Goal: Task Accomplishment & Management: Use online tool/utility

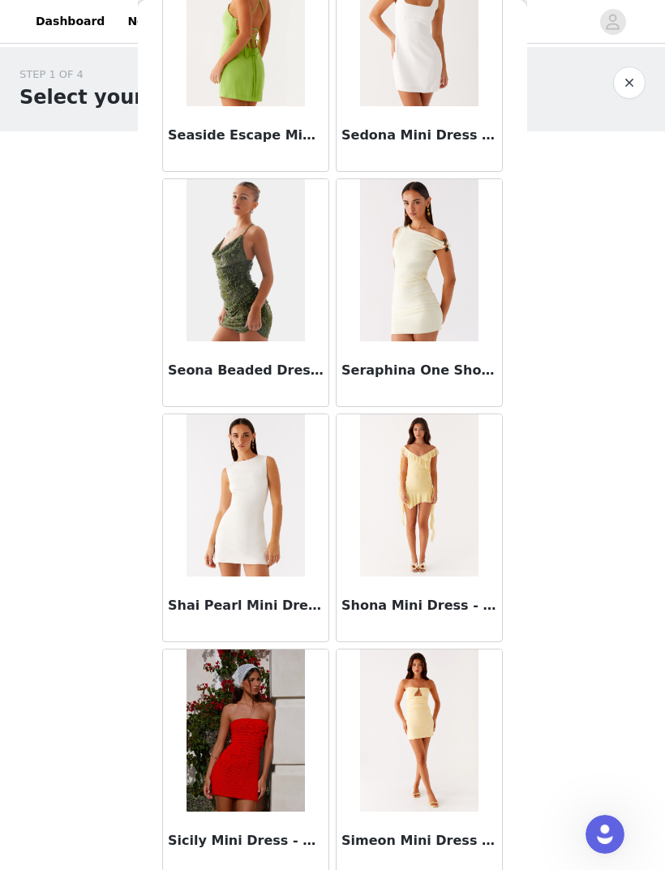
scroll to position [42474, 0]
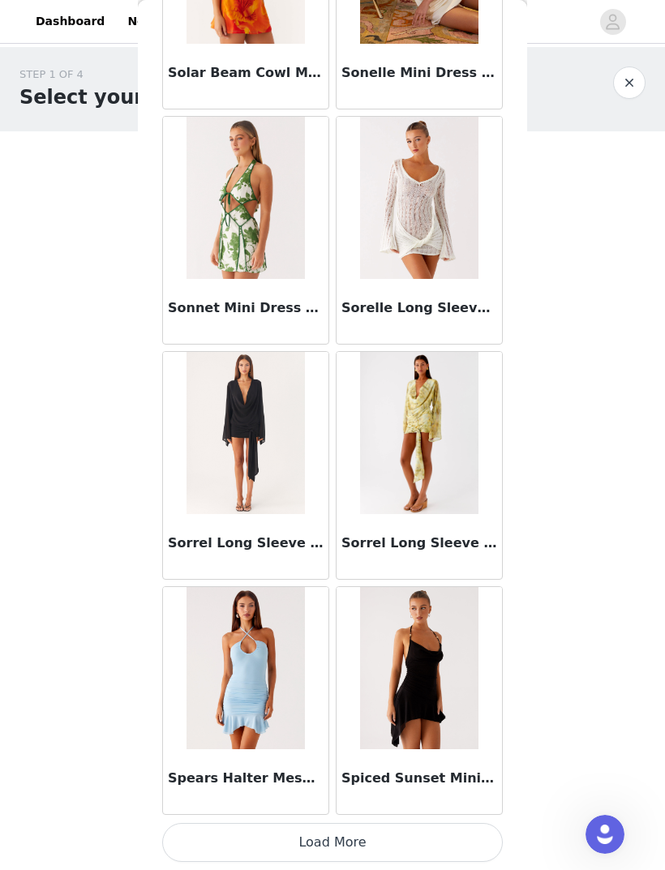
click at [460, 839] on button "Load More" at bounding box center [332, 842] width 341 height 39
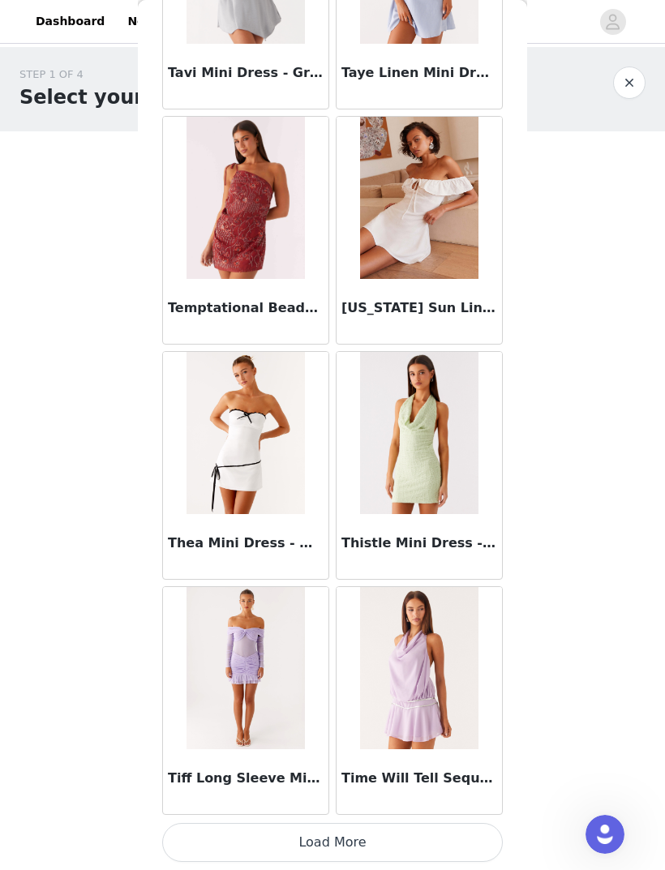
click at [459, 840] on button "Load More" at bounding box center [332, 842] width 341 height 39
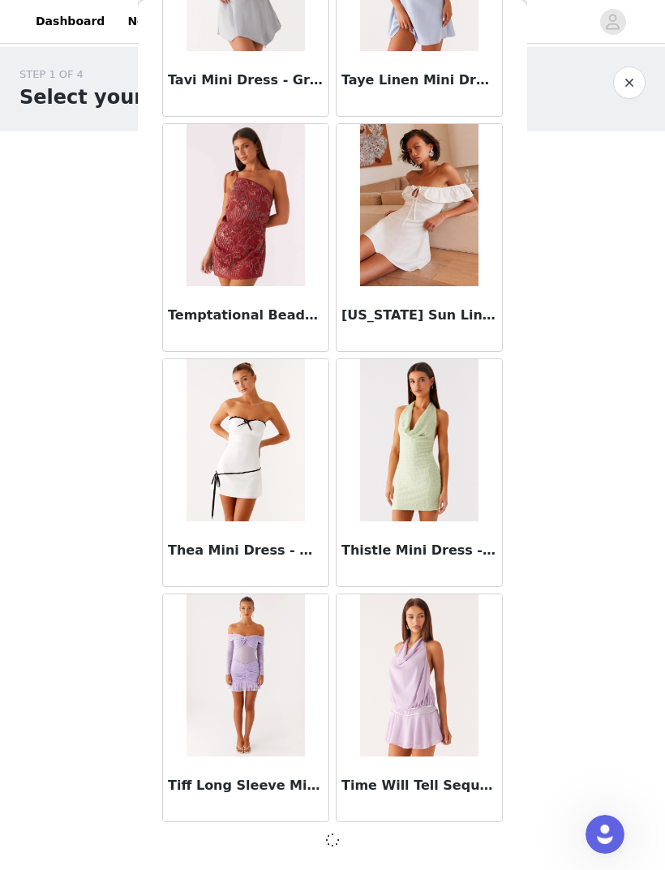
scroll to position [46290, 0]
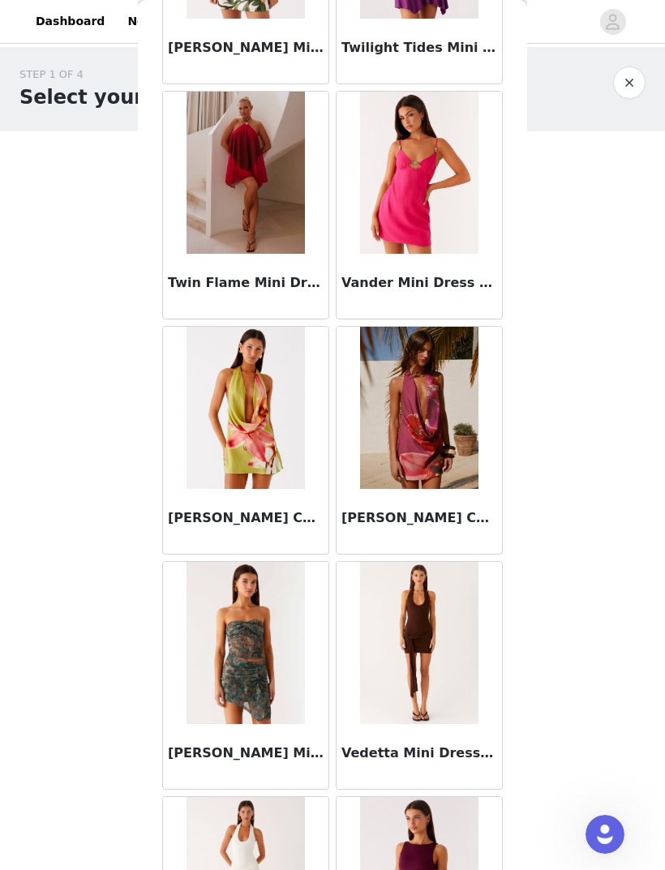
click at [478, 418] on img at bounding box center [419, 408] width 118 height 162
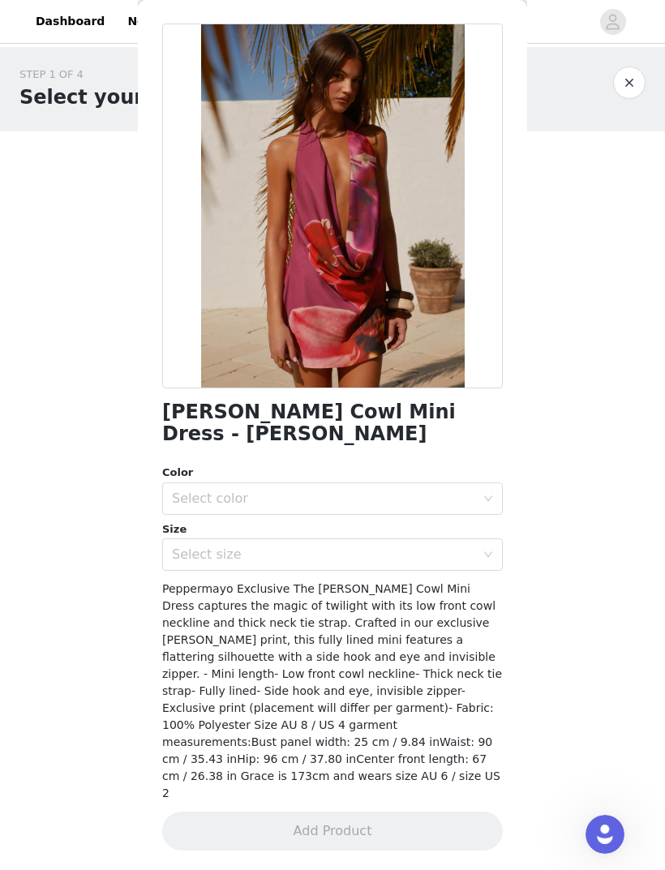
scroll to position [23, 0]
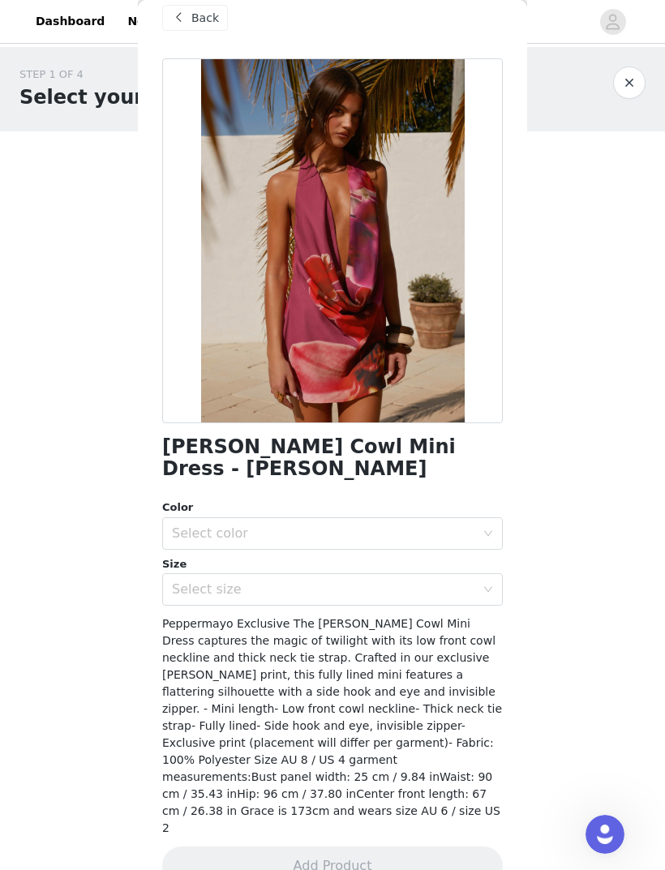
click at [220, 26] on div "Back" at bounding box center [195, 18] width 66 height 26
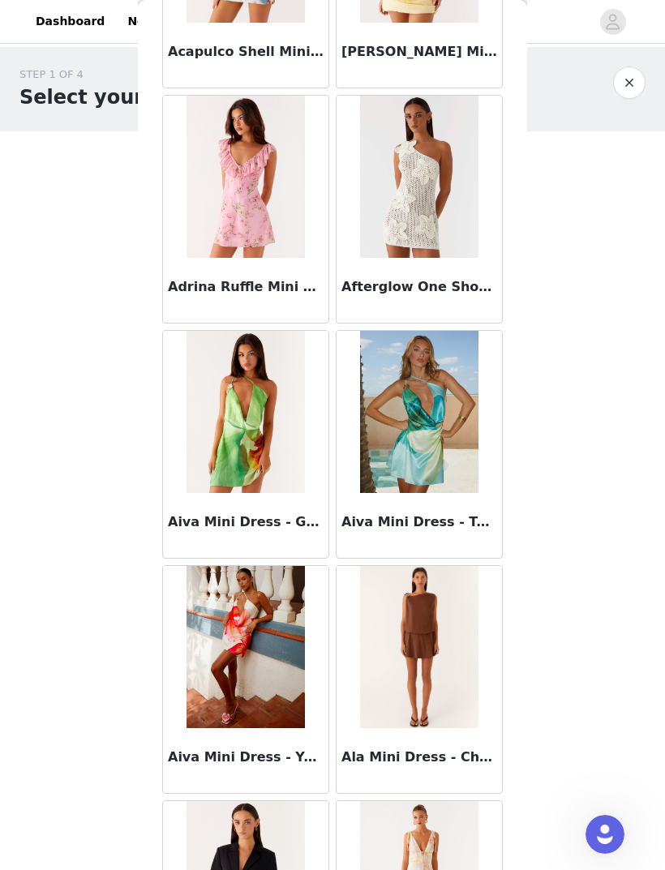
scroll to position [501, 0]
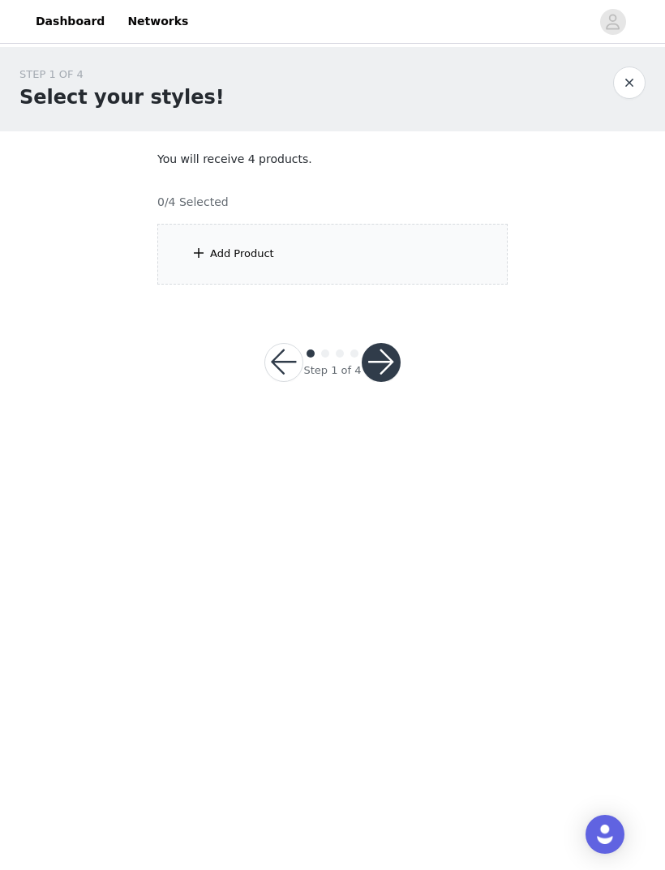
click at [398, 272] on div "Add Product" at bounding box center [332, 254] width 350 height 61
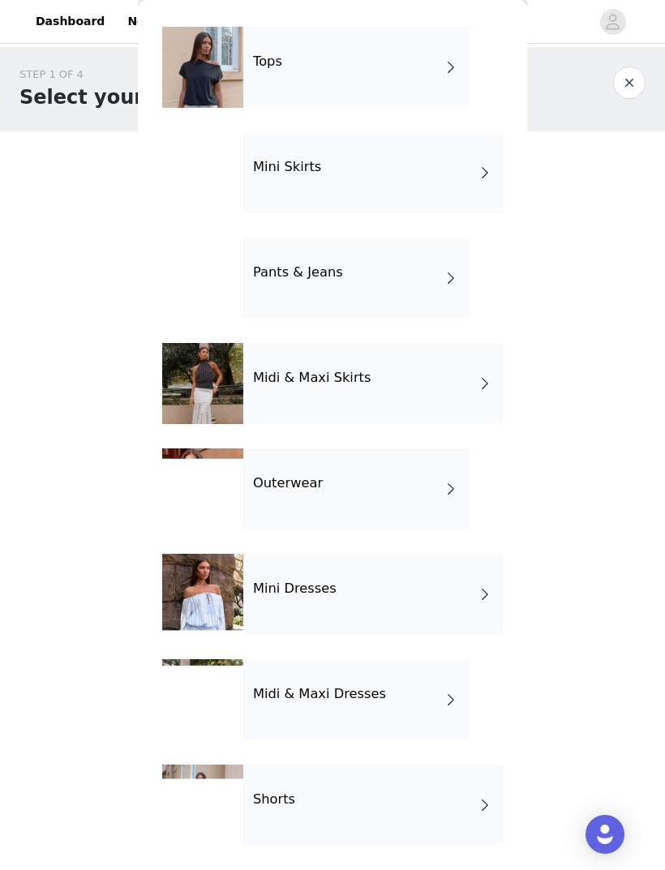
scroll to position [54, 0]
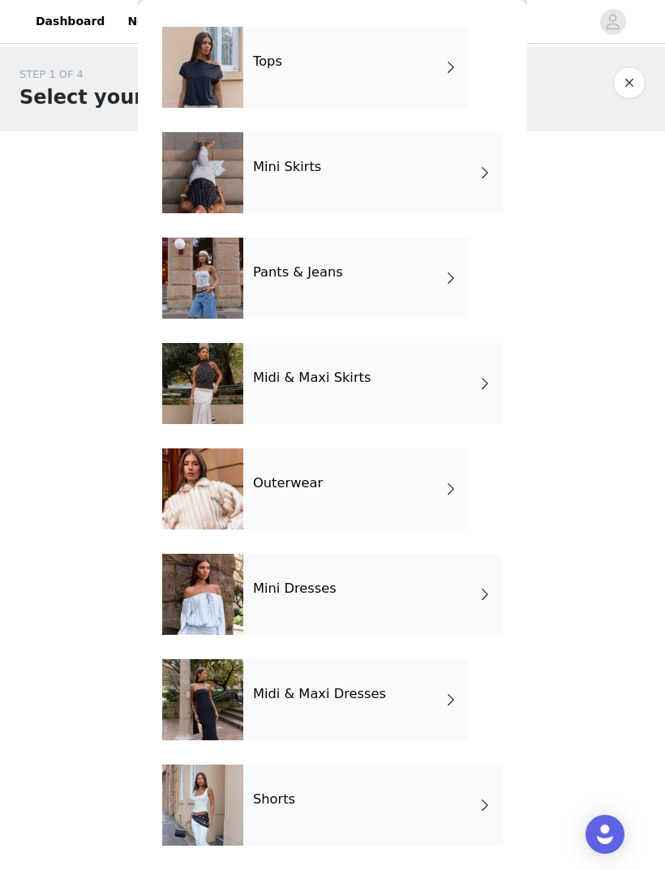
click at [436, 490] on div "Outerwear" at bounding box center [355, 488] width 225 height 81
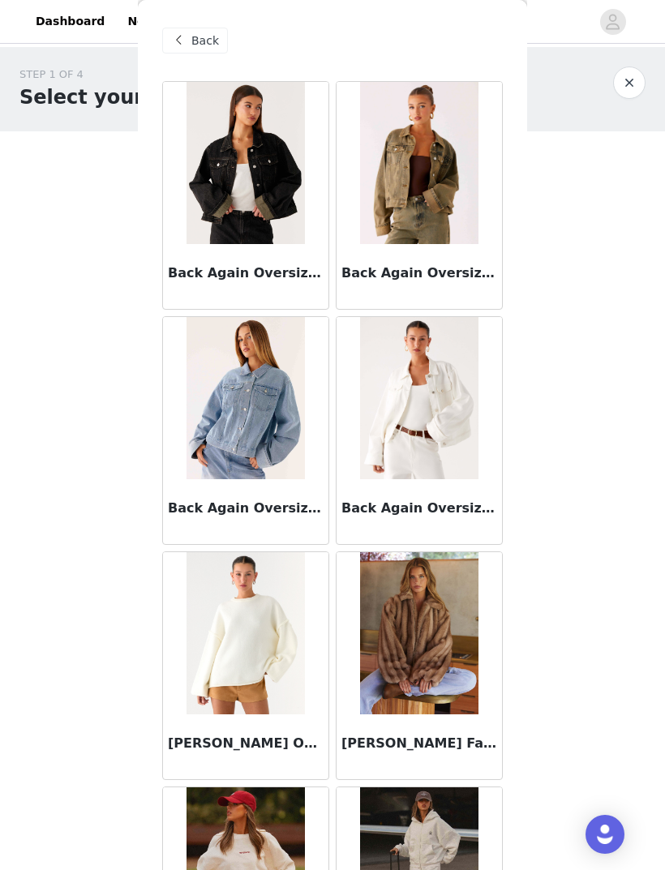
scroll to position [0, 0]
click at [205, 41] on span "Back" at bounding box center [205, 40] width 28 height 17
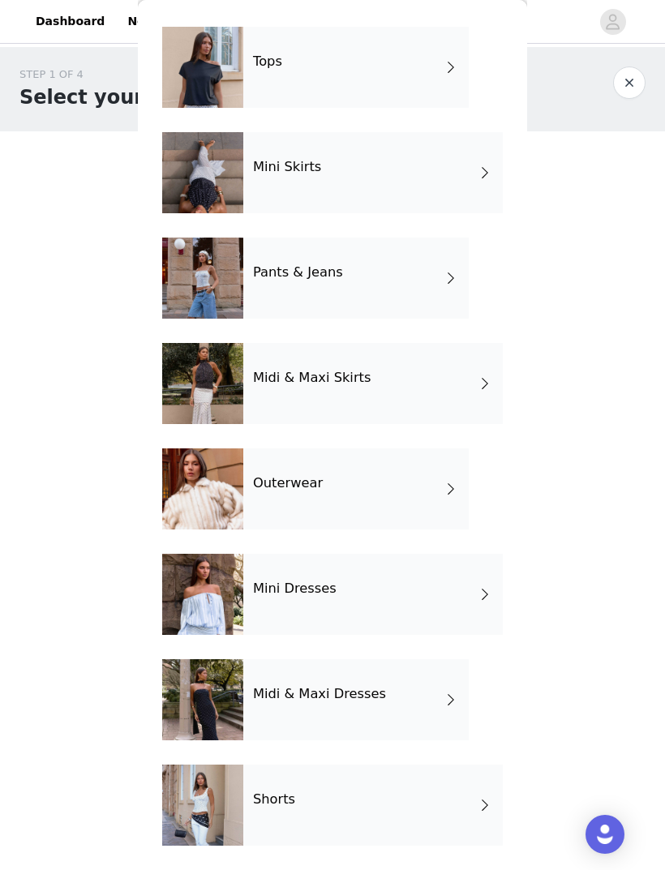
scroll to position [54, 0]
click at [418, 687] on div "Midi & Maxi Dresses" at bounding box center [355, 699] width 225 height 81
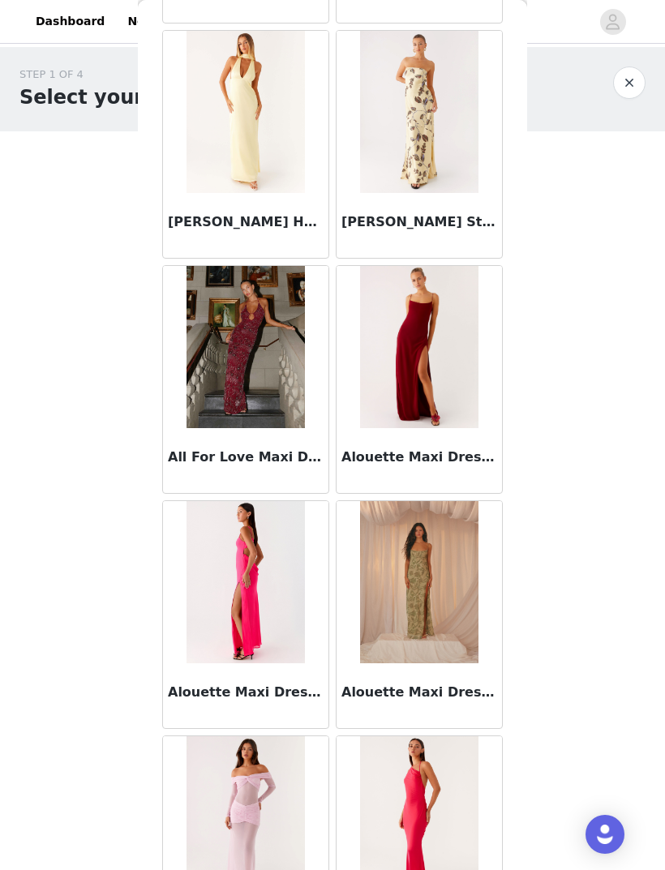
scroll to position [1232, 0]
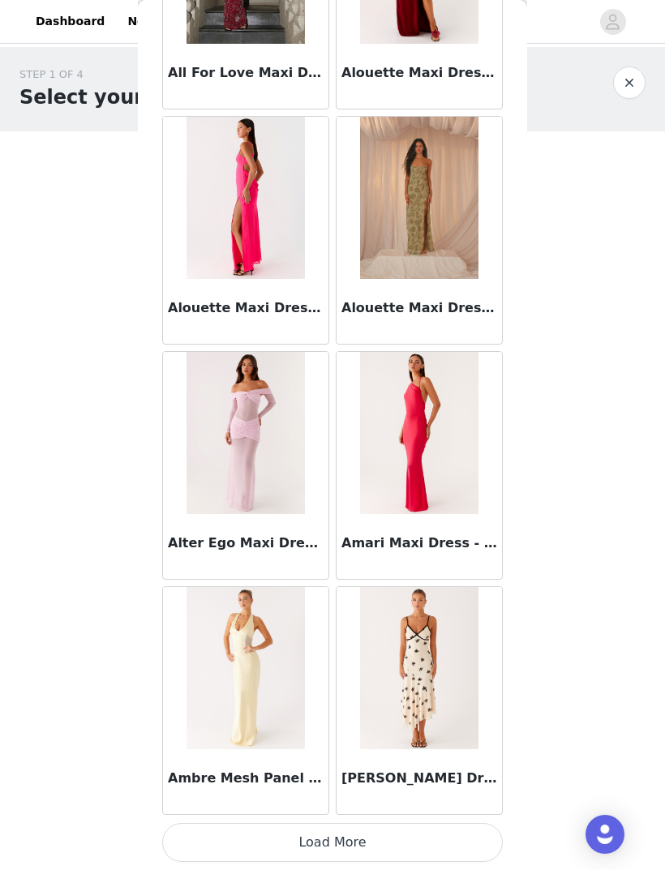
click at [445, 843] on button "Load More" at bounding box center [332, 842] width 341 height 39
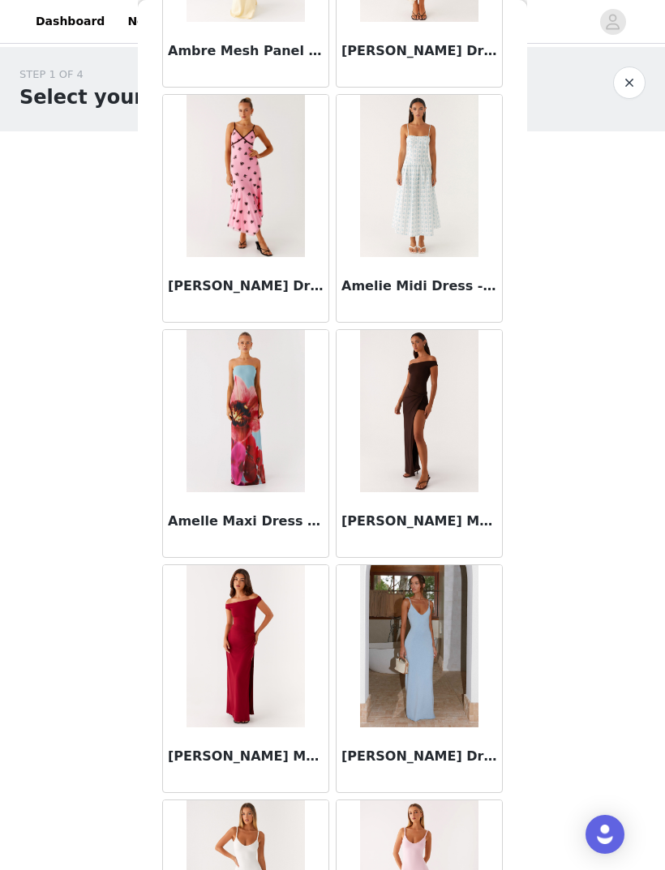
scroll to position [2340, 0]
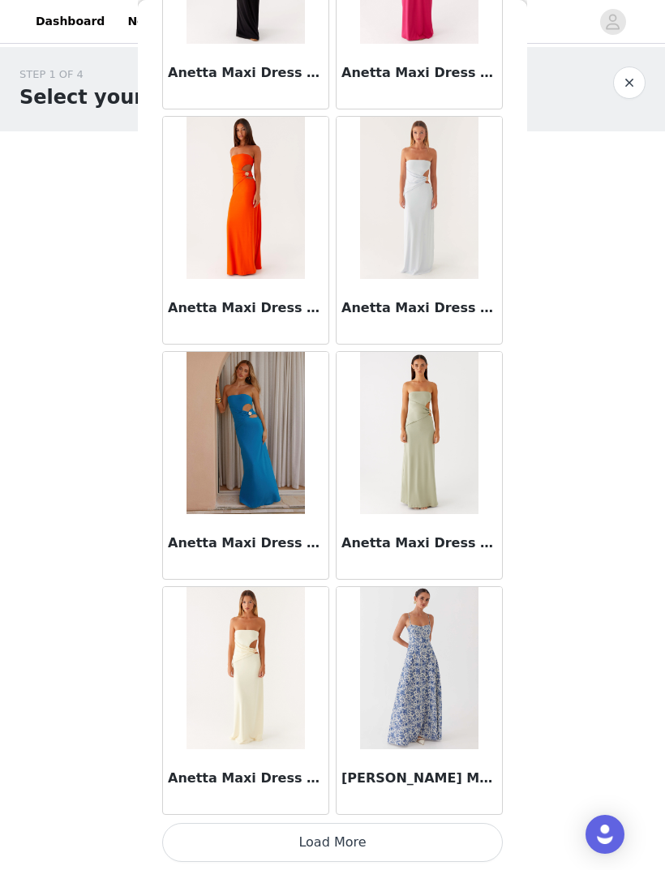
click at [406, 844] on button "Load More" at bounding box center [332, 842] width 341 height 39
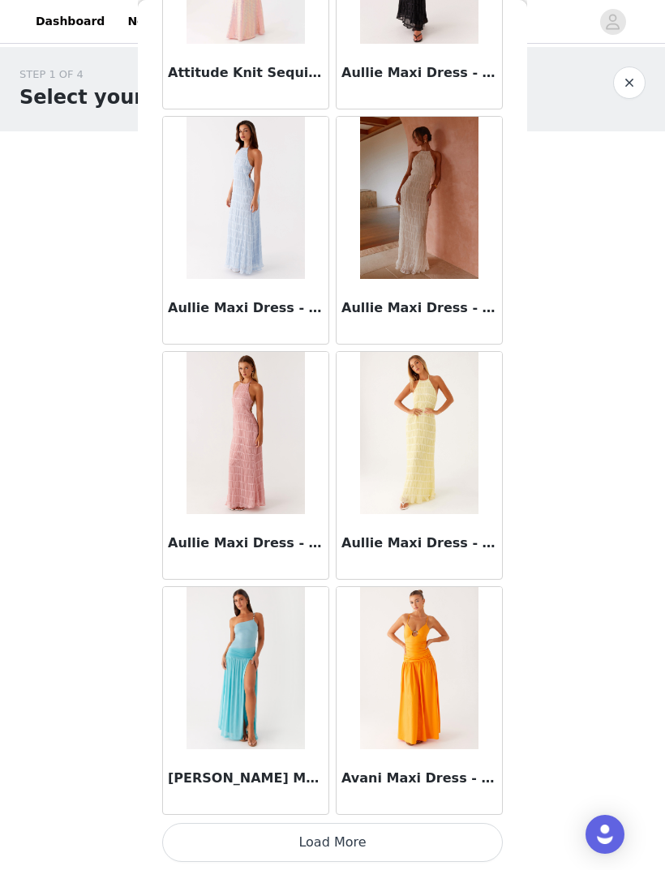
click at [466, 840] on button "Load More" at bounding box center [332, 842] width 341 height 39
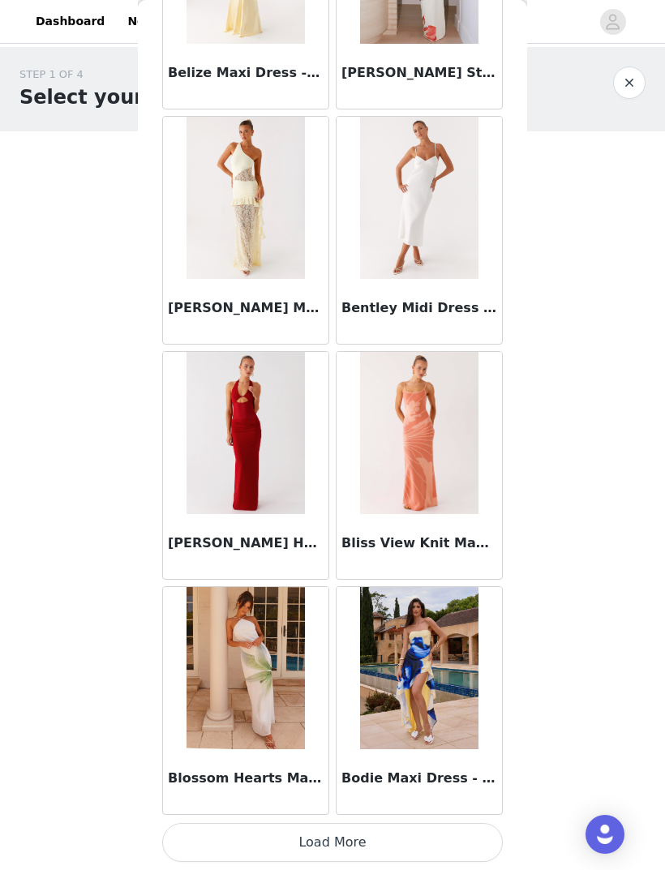
click at [476, 826] on button "Load More" at bounding box center [332, 842] width 341 height 39
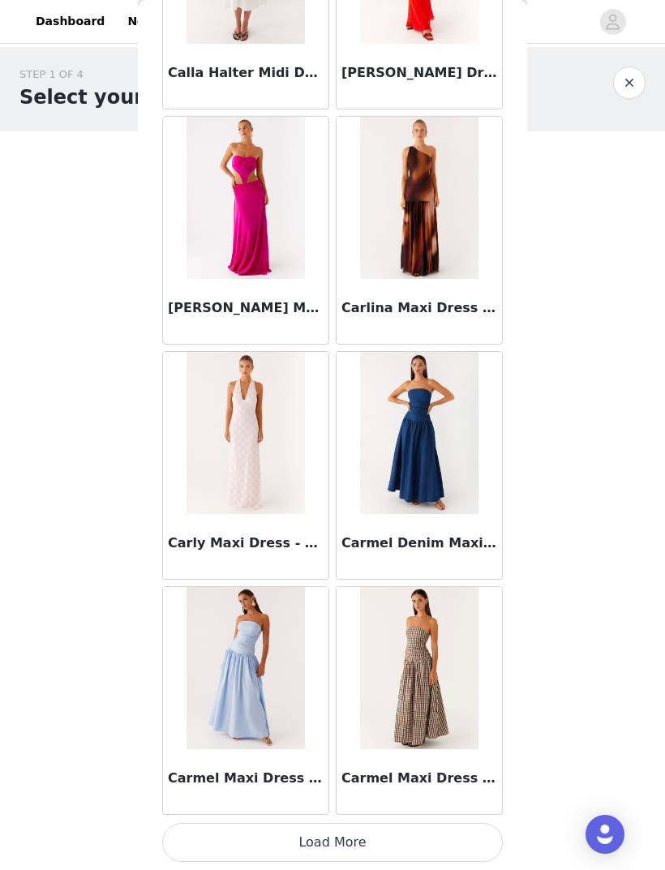
click at [237, 841] on button "Load More" at bounding box center [332, 842] width 341 height 39
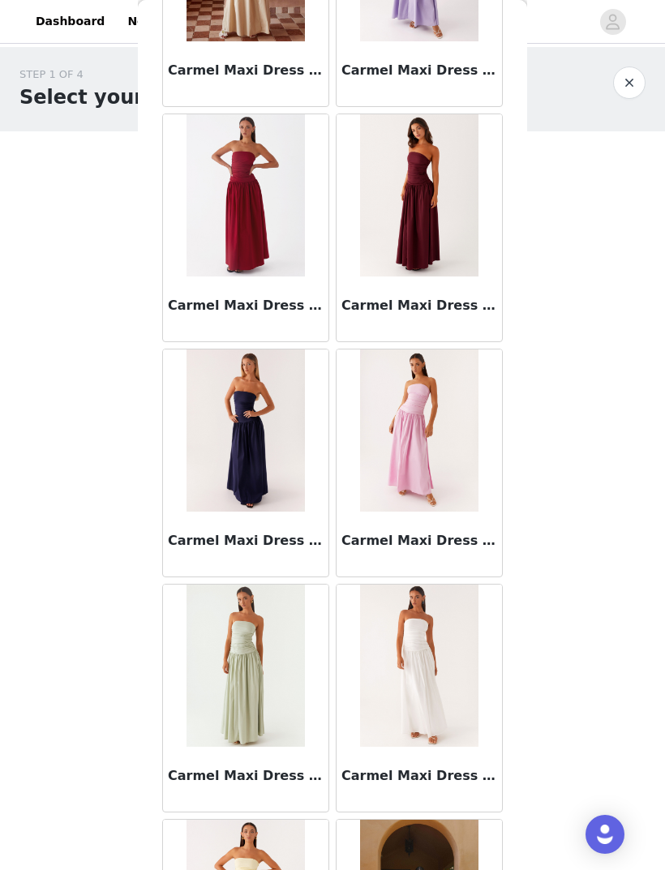
scroll to position [12198, 0]
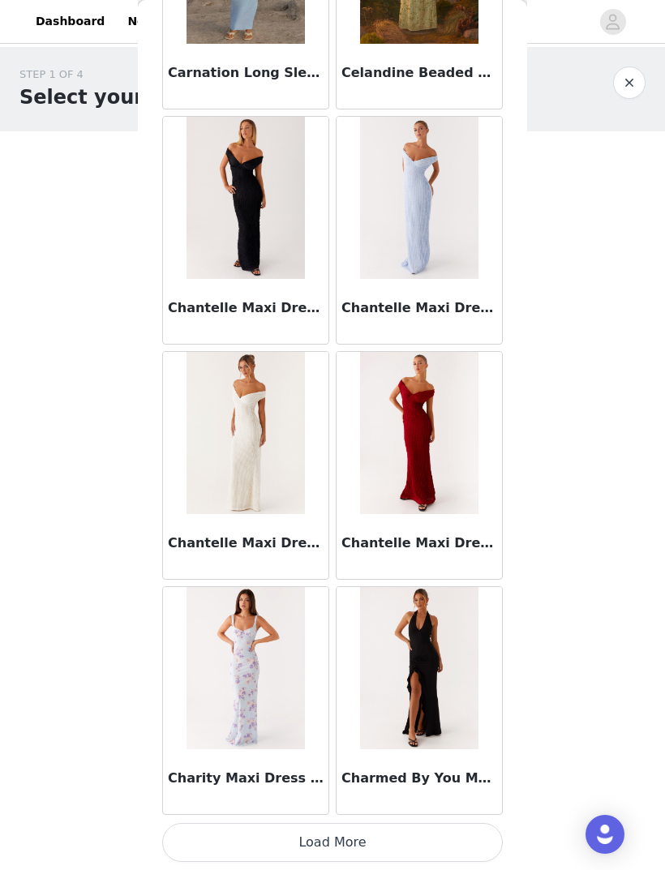
click at [202, 834] on button "Load More" at bounding box center [332, 842] width 341 height 39
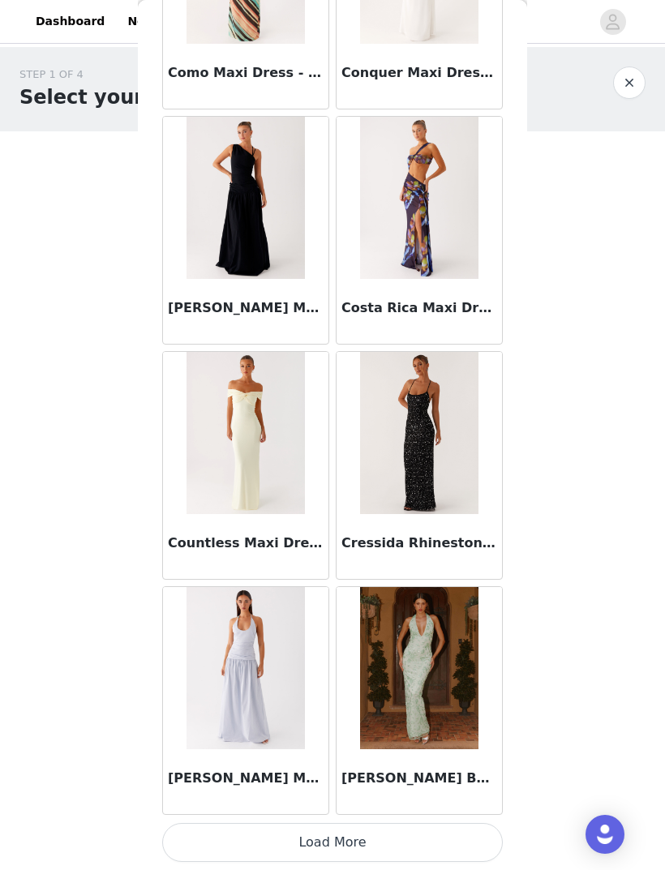
scroll to position [15723, 0]
click at [445, 840] on button "Load More" at bounding box center [332, 842] width 341 height 39
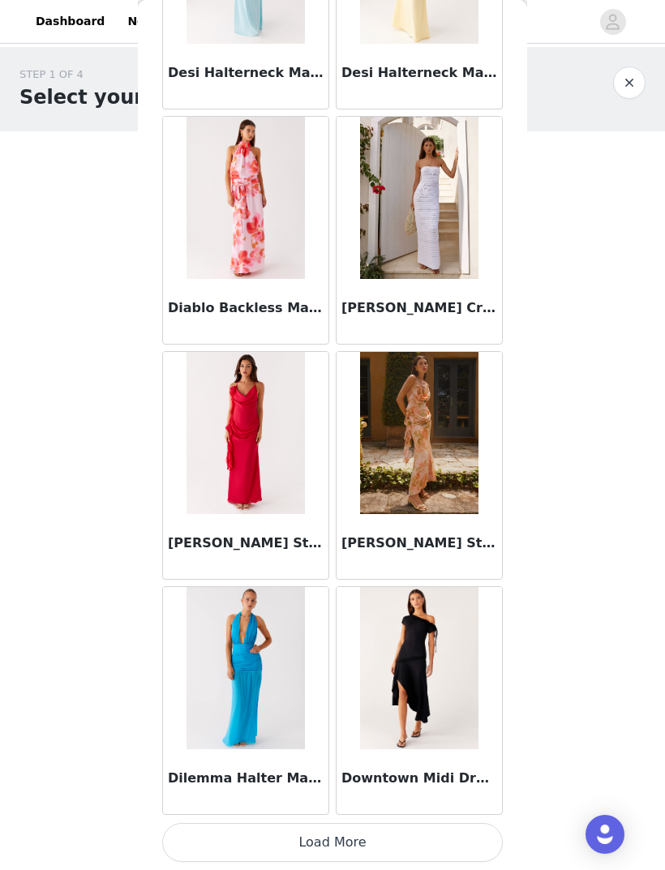
scroll to position [18075, 0]
click at [432, 834] on button "Load More" at bounding box center [332, 842] width 341 height 39
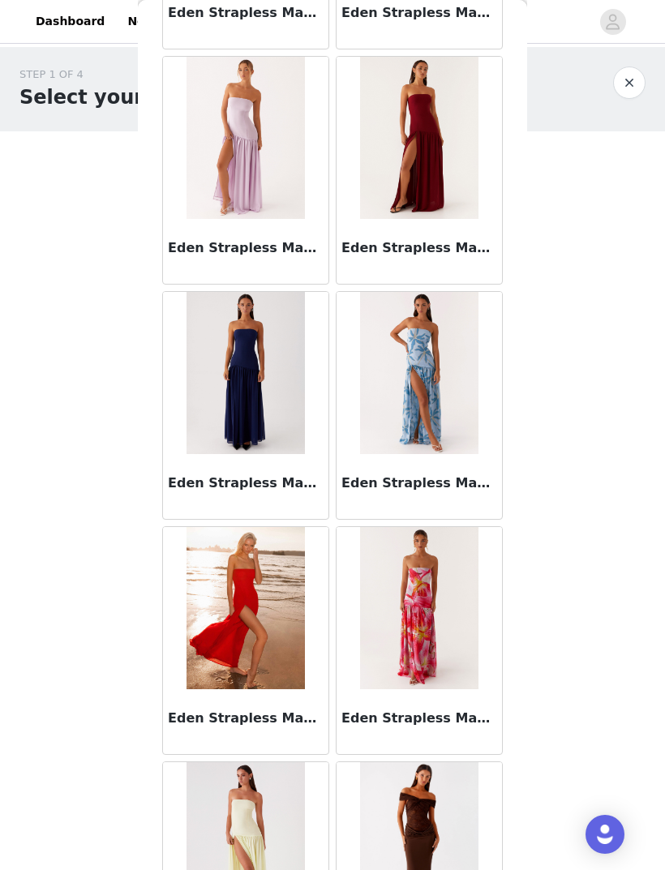
scroll to position [20252, 0]
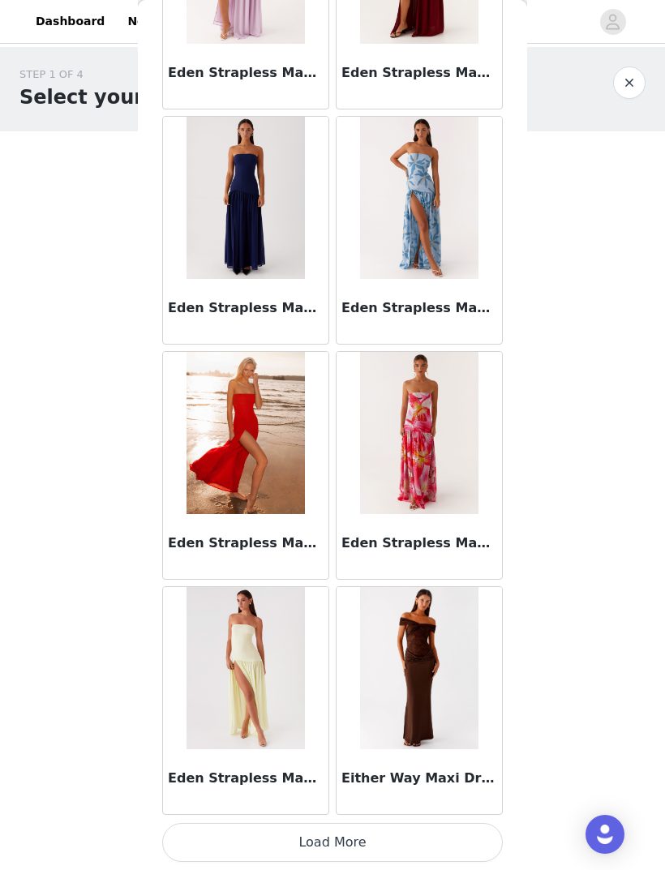
click at [387, 840] on button "Load More" at bounding box center [332, 842] width 341 height 39
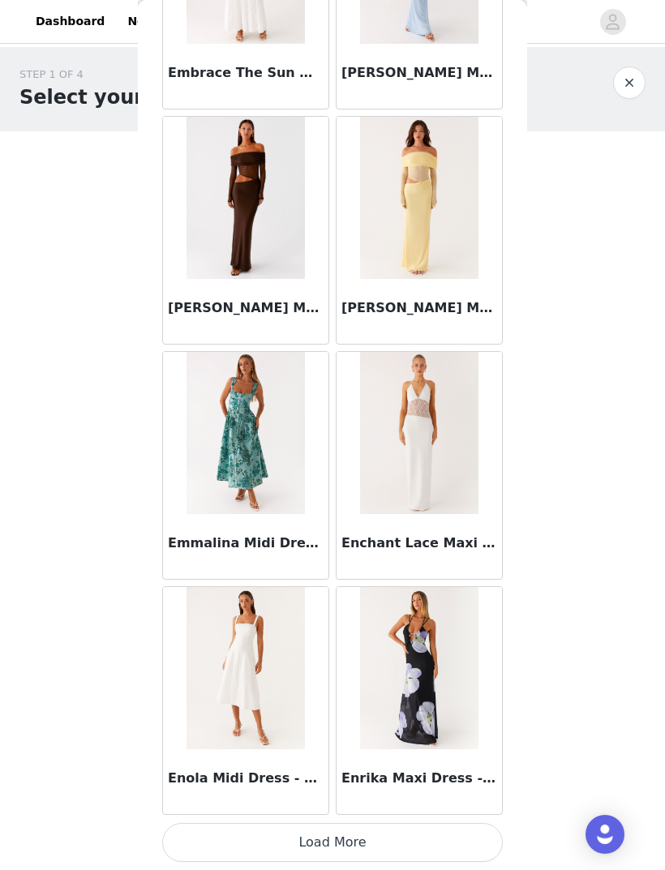
scroll to position [22778, 0]
click at [431, 832] on button "Load More" at bounding box center [332, 842] width 341 height 39
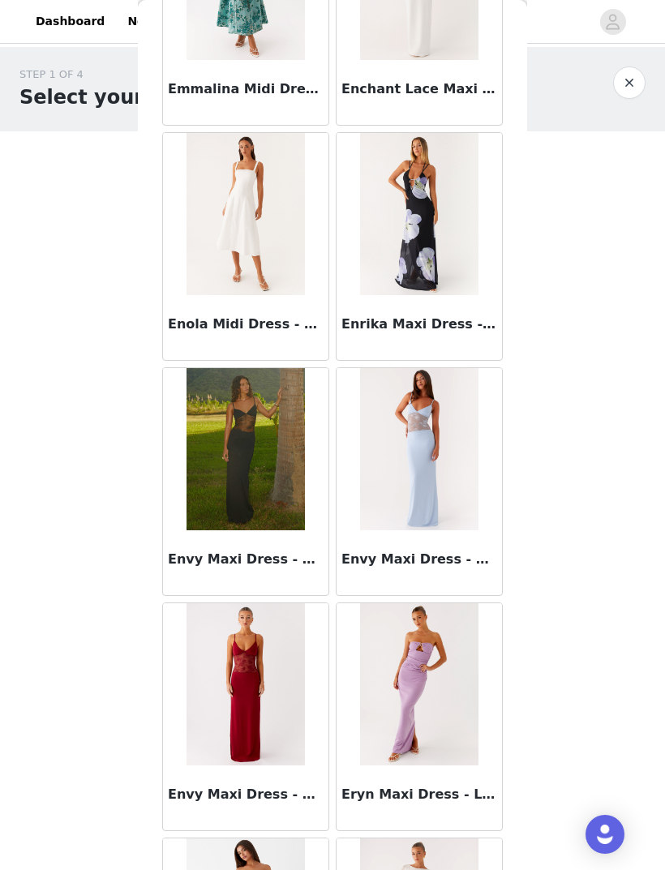
scroll to position [23233, 0]
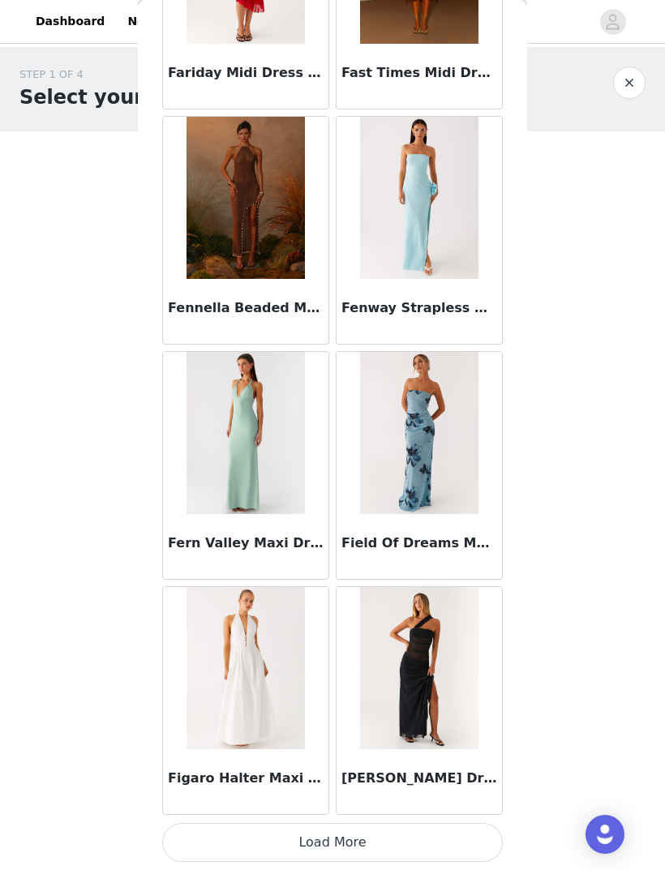
click at [447, 841] on button "Load More" at bounding box center [332, 842] width 341 height 39
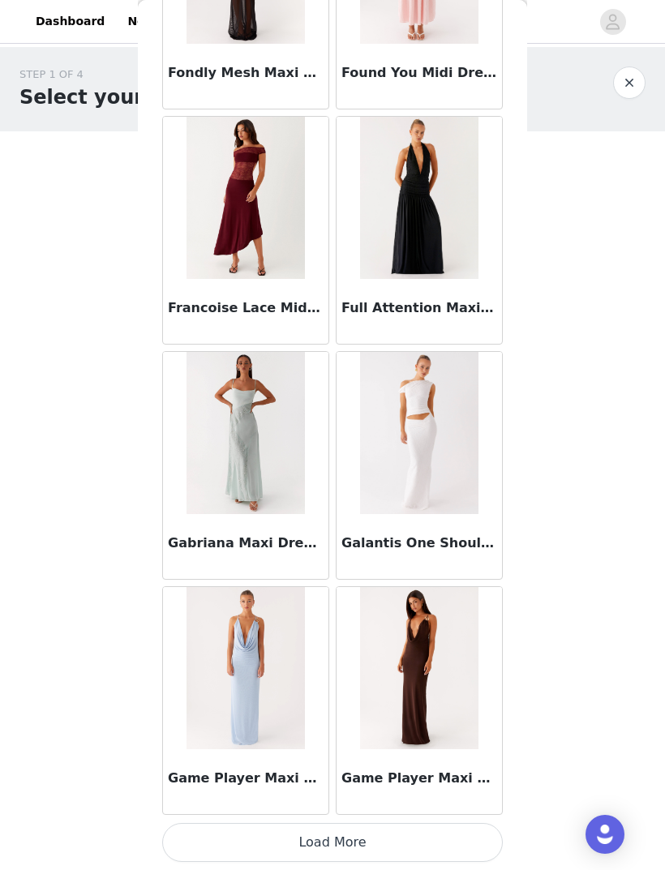
scroll to position [27482, 0]
click at [454, 837] on button "Load More" at bounding box center [332, 842] width 341 height 39
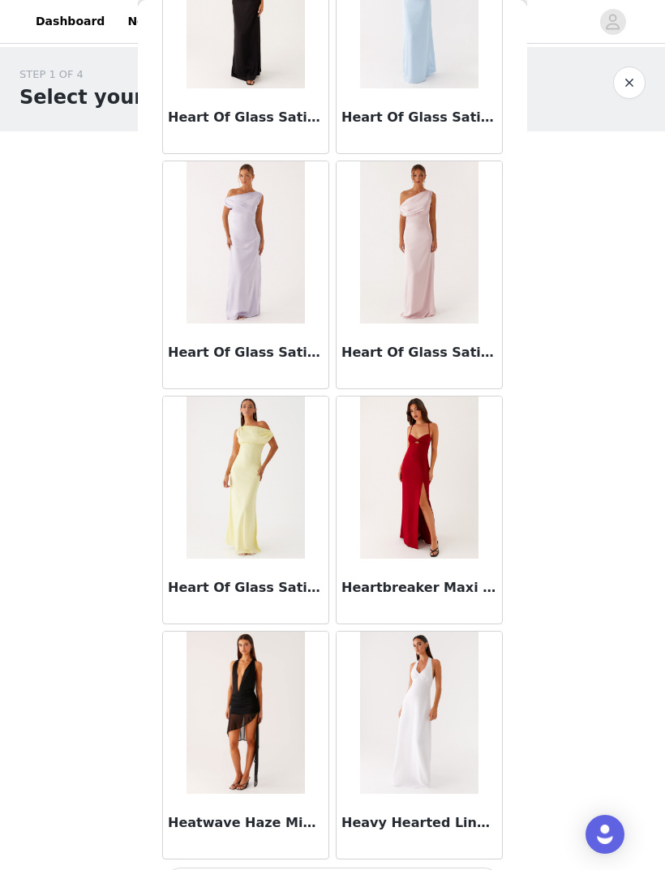
scroll to position [29800, 0]
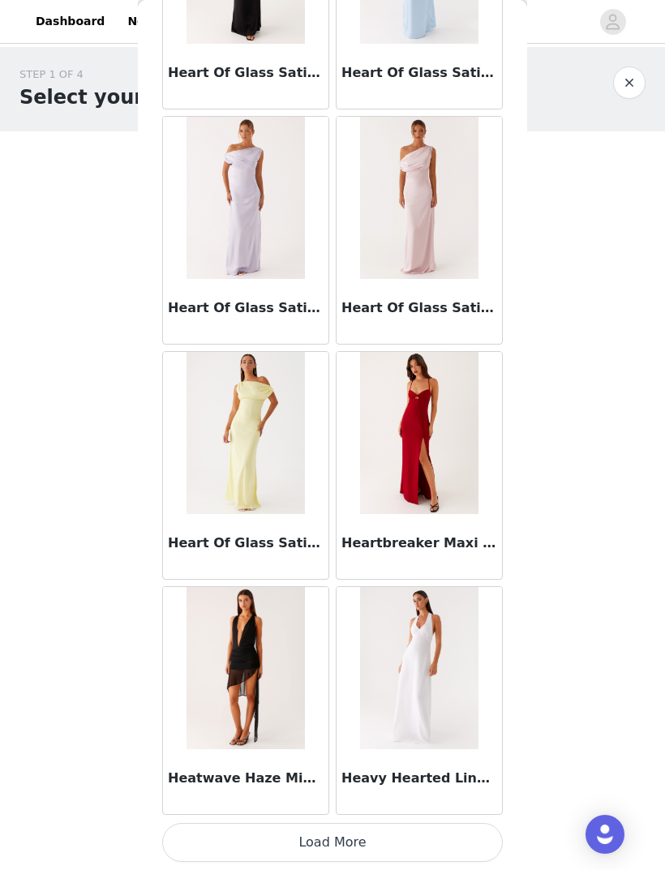
click at [448, 840] on button "Load More" at bounding box center [332, 842] width 341 height 39
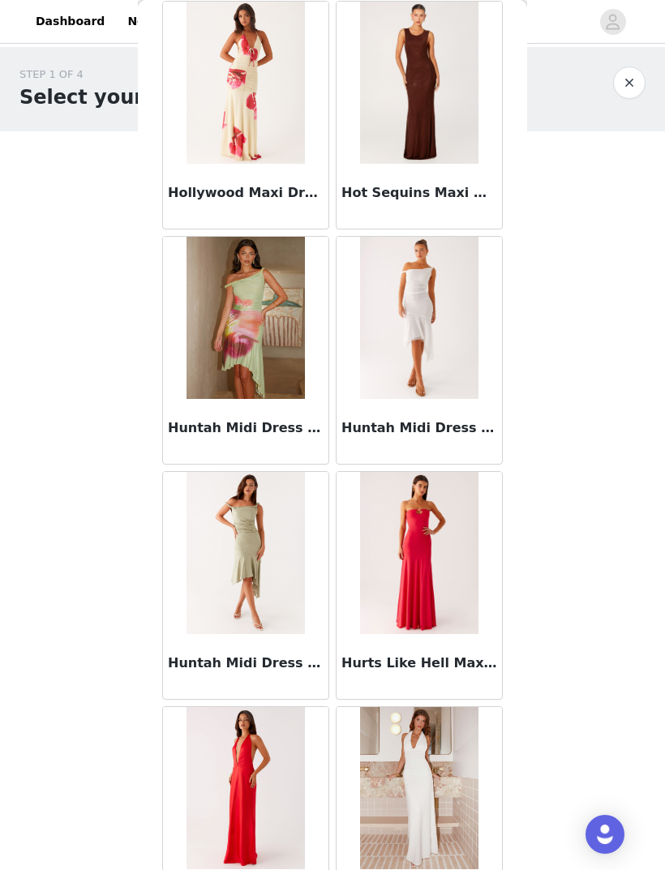
scroll to position [31832, 0]
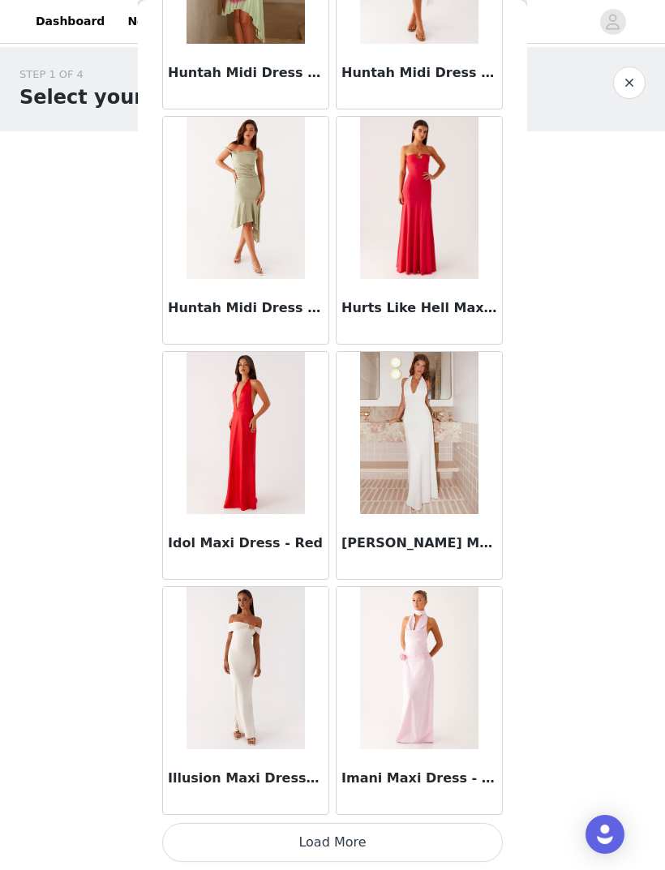
click at [414, 834] on button "Load More" at bounding box center [332, 842] width 341 height 39
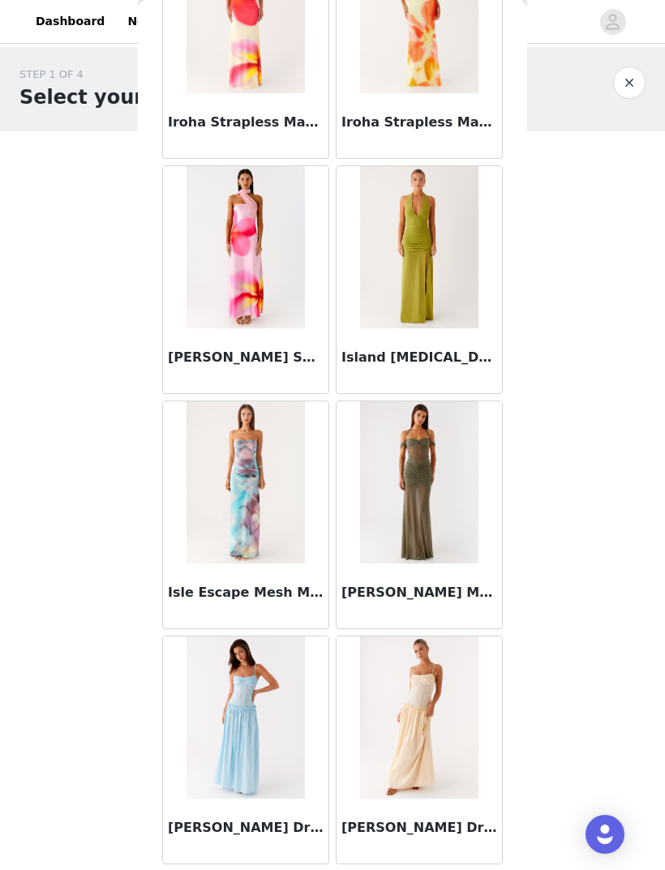
scroll to position [34019, 0]
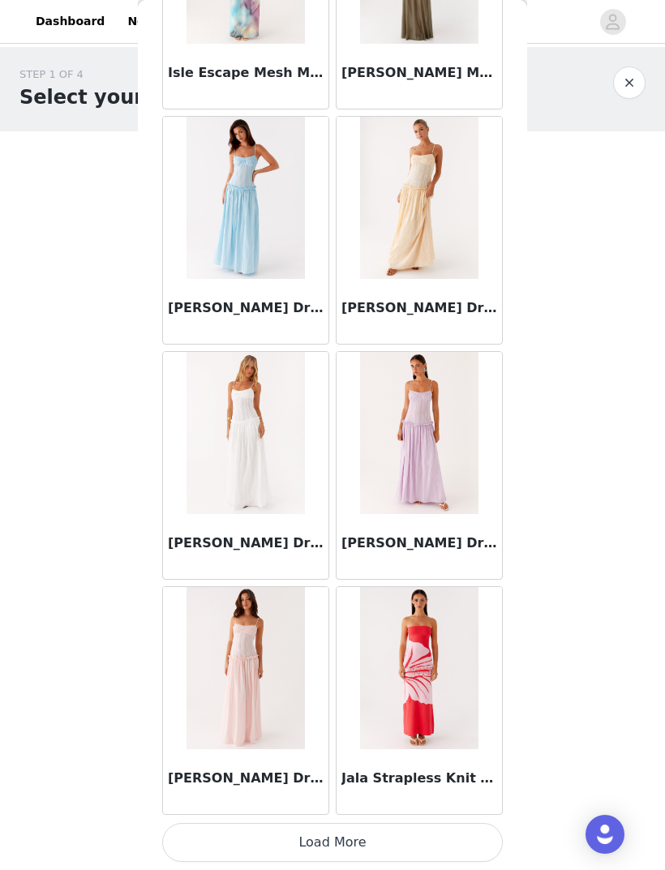
click at [478, 835] on button "Load More" at bounding box center [332, 842] width 341 height 39
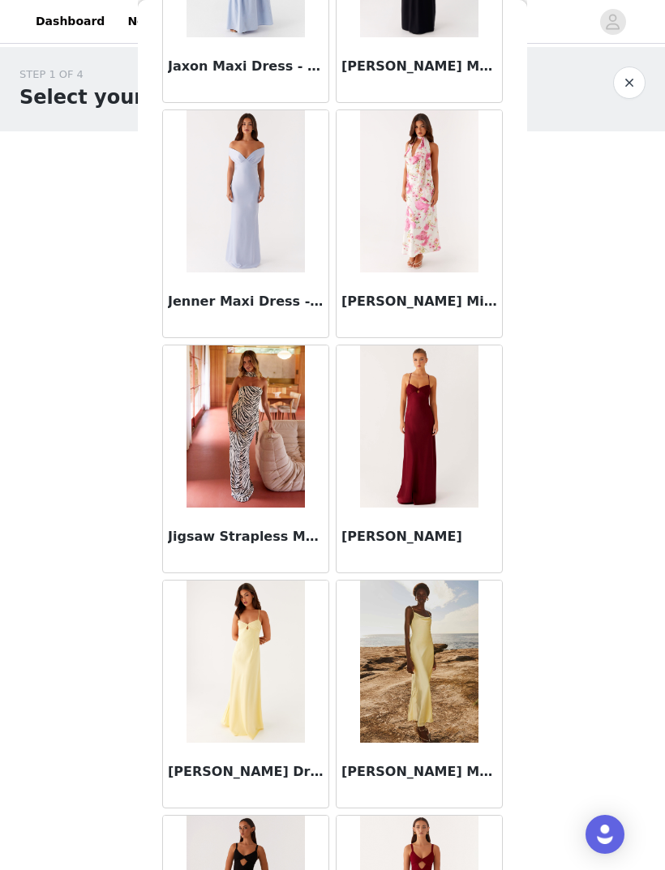
scroll to position [35981, 0]
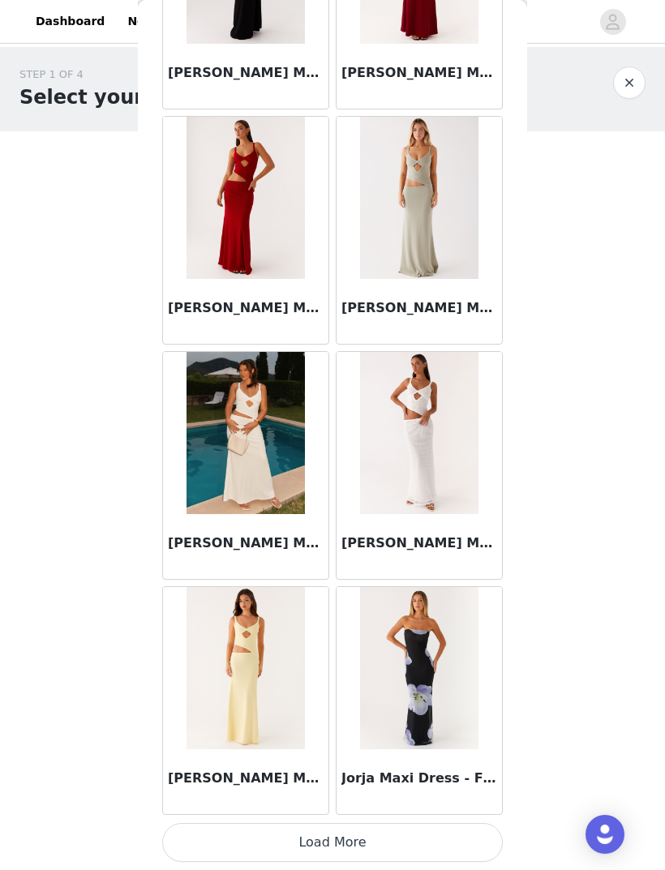
click at [436, 838] on button "Load More" at bounding box center [332, 842] width 341 height 39
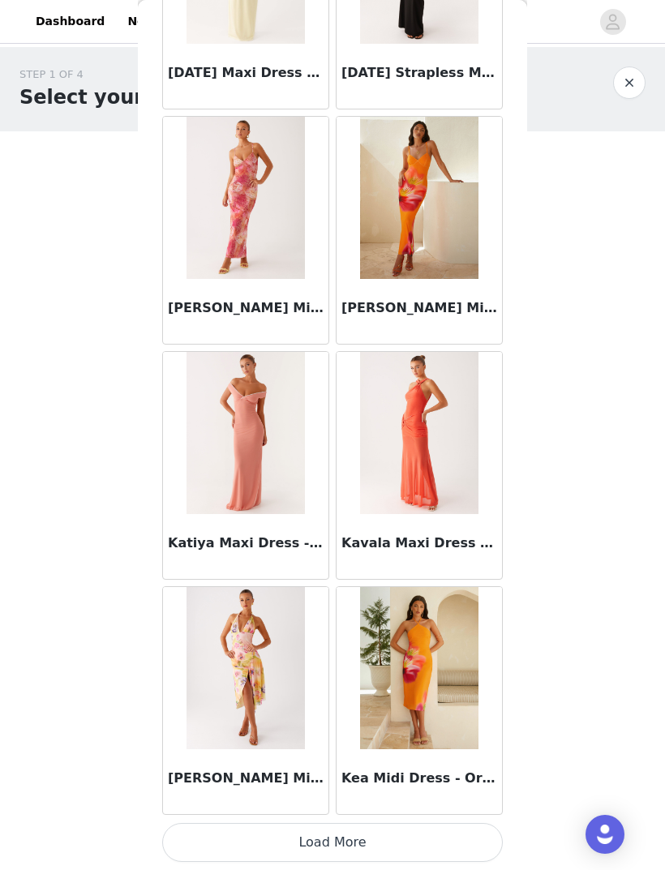
scroll to position [39242, 0]
click at [401, 854] on button "Load More" at bounding box center [332, 842] width 341 height 39
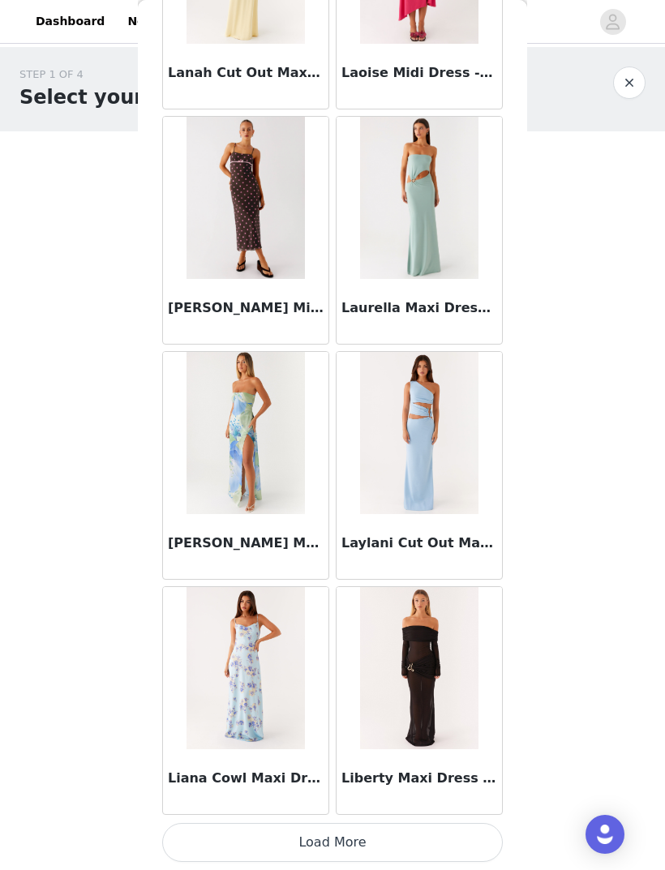
scroll to position [41594, 0]
click at [399, 838] on button "Load More" at bounding box center [332, 842] width 341 height 39
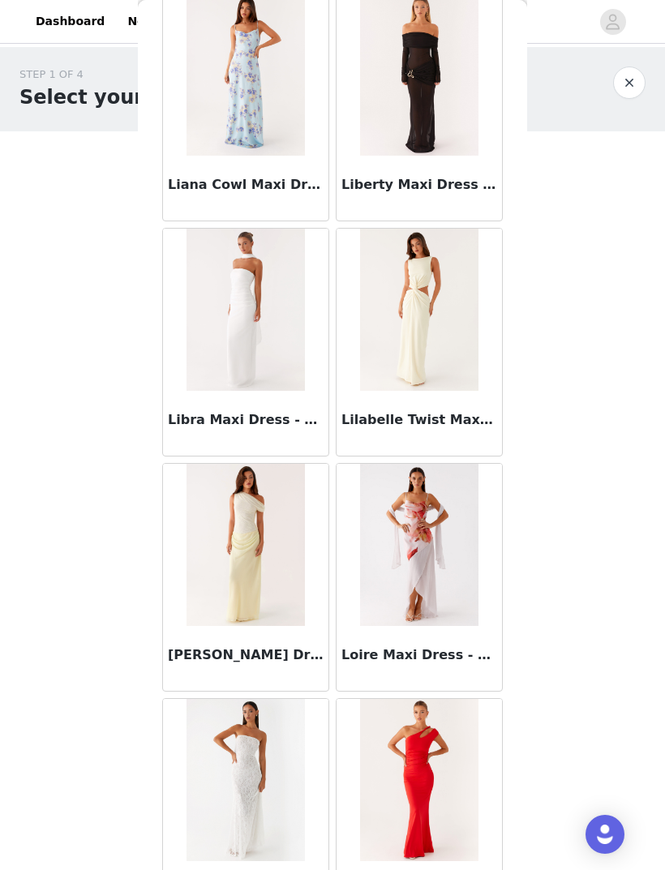
scroll to position [42185, 0]
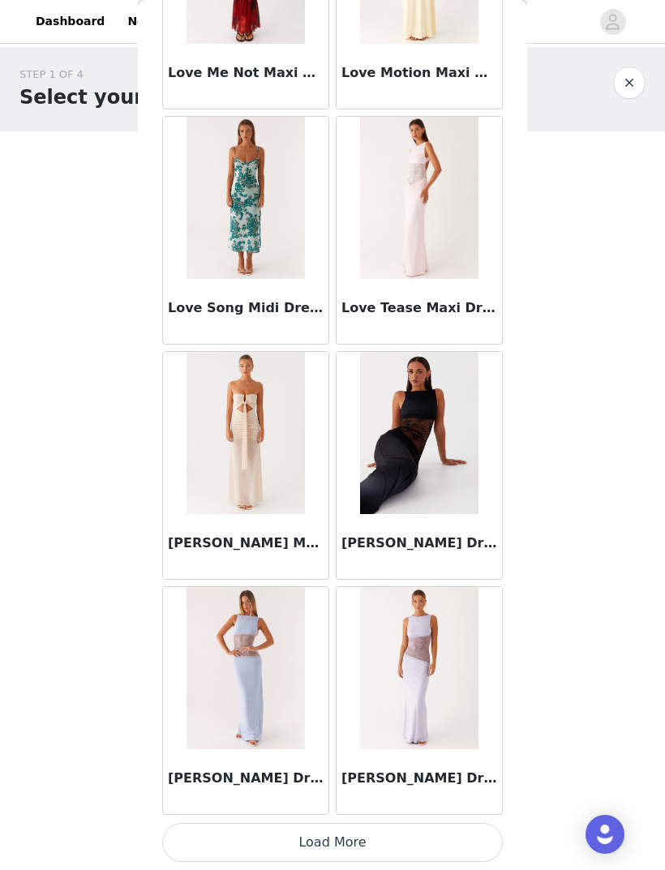
click at [416, 835] on button "Load More" at bounding box center [332, 842] width 341 height 39
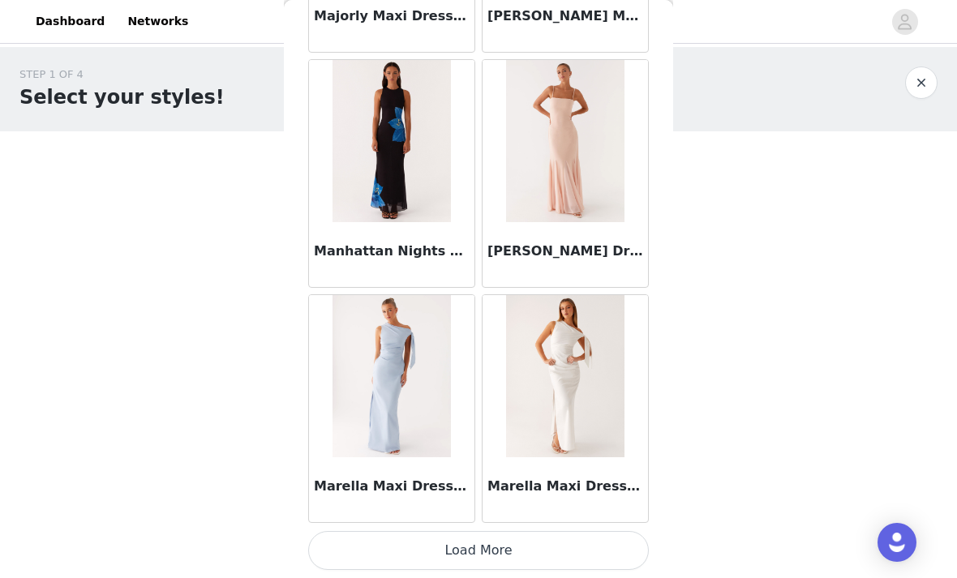
scroll to position [46589, 0]
click at [539, 564] on button "Load More" at bounding box center [478, 550] width 341 height 39
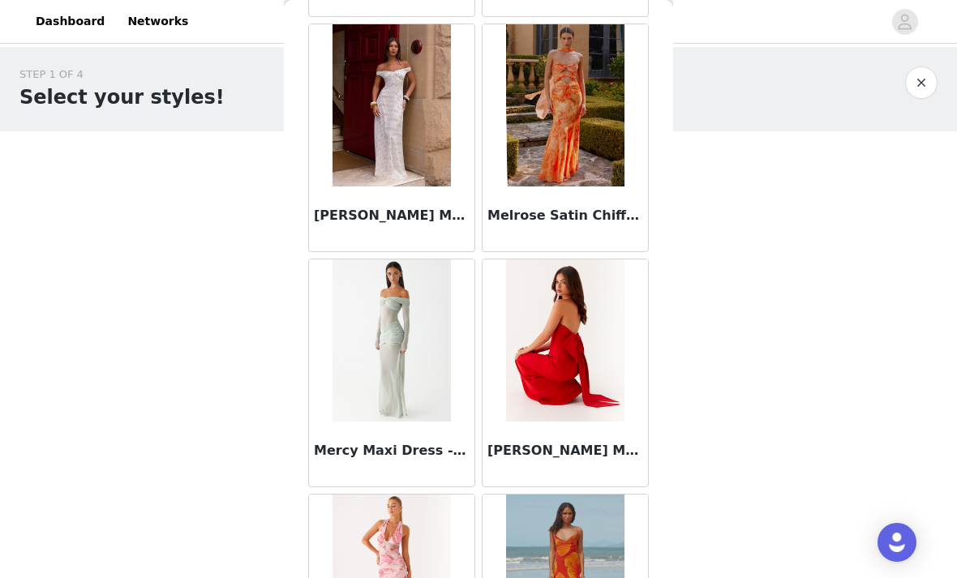
scroll to position [48743, 0]
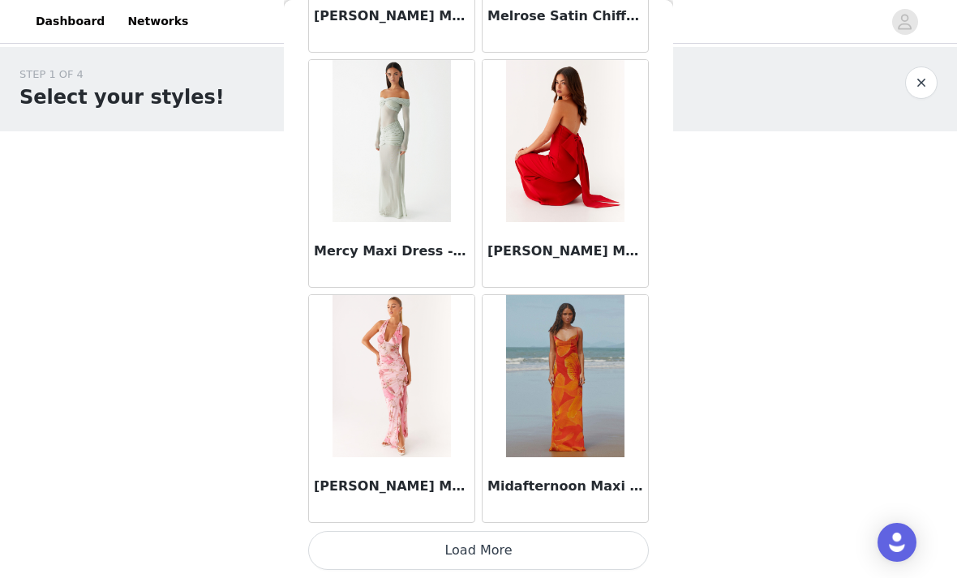
click at [569, 551] on button "Load More" at bounding box center [478, 550] width 341 height 39
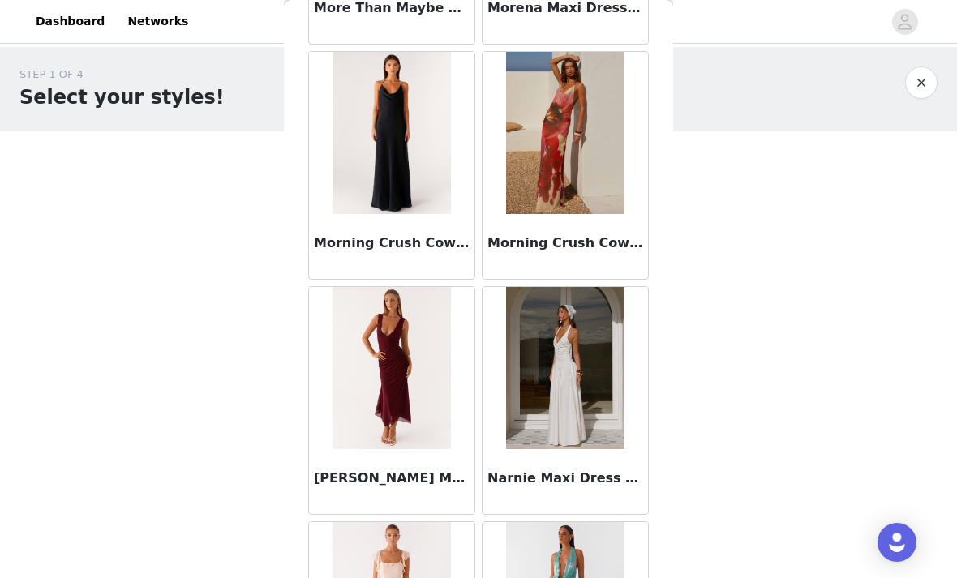
scroll to position [51068, 0]
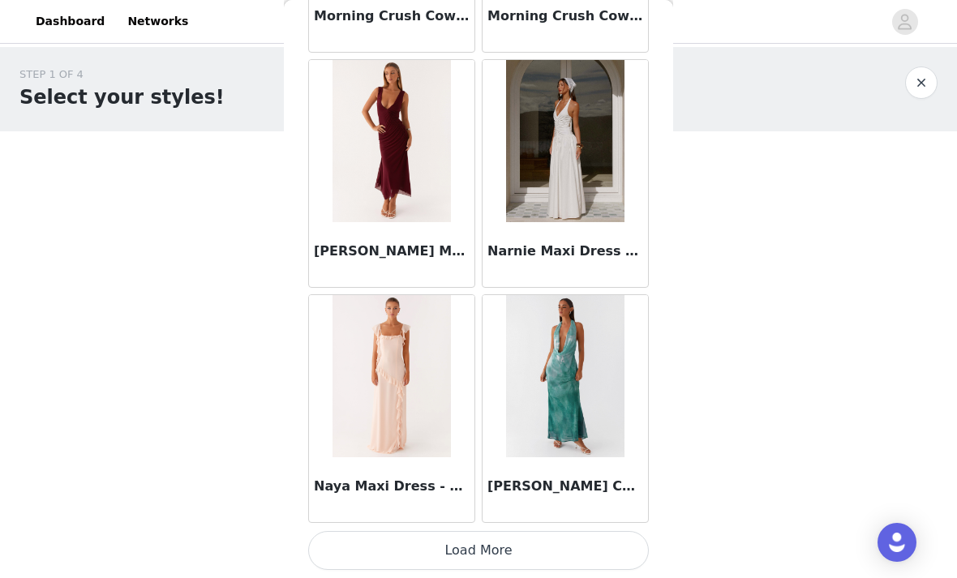
click at [595, 547] on button "Load More" at bounding box center [478, 550] width 341 height 39
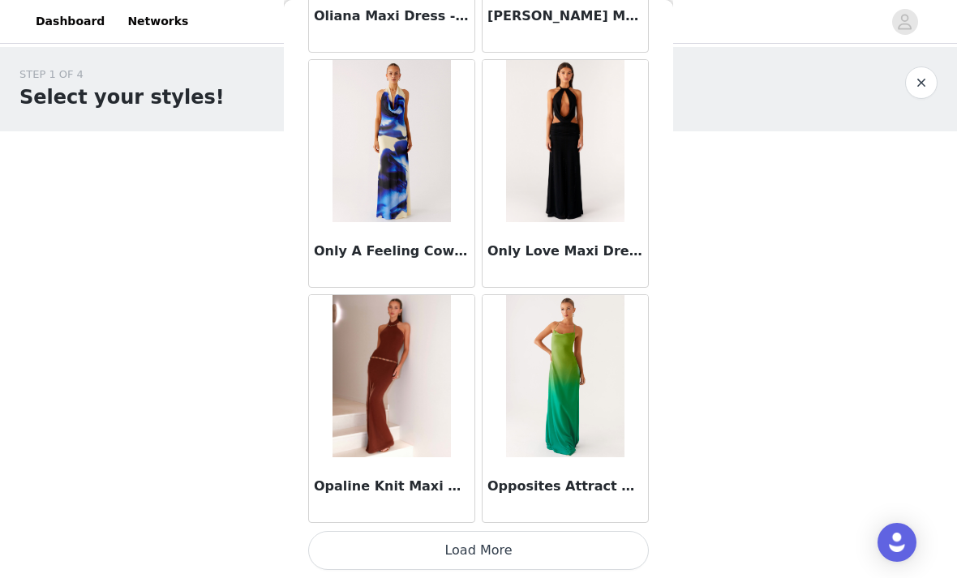
scroll to position [53645, 0]
click at [567, 551] on button "Load More" at bounding box center [478, 550] width 341 height 39
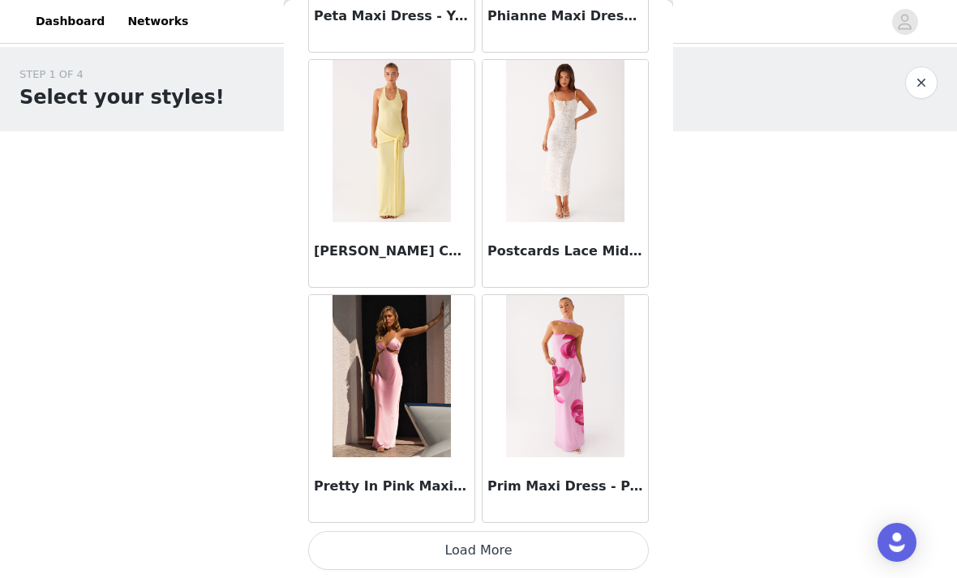
click at [573, 549] on button "Load More" at bounding box center [478, 550] width 341 height 39
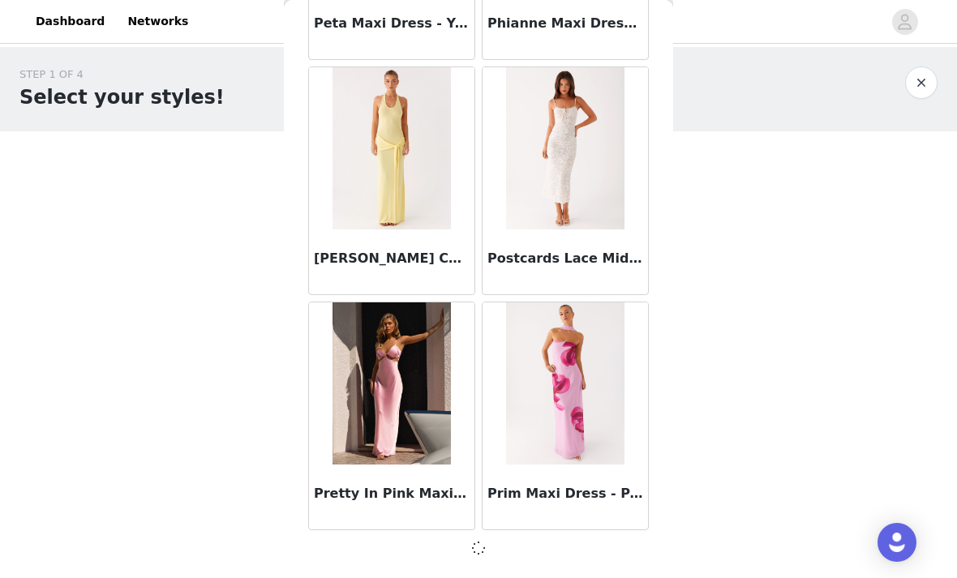
scroll to position [55990, 0]
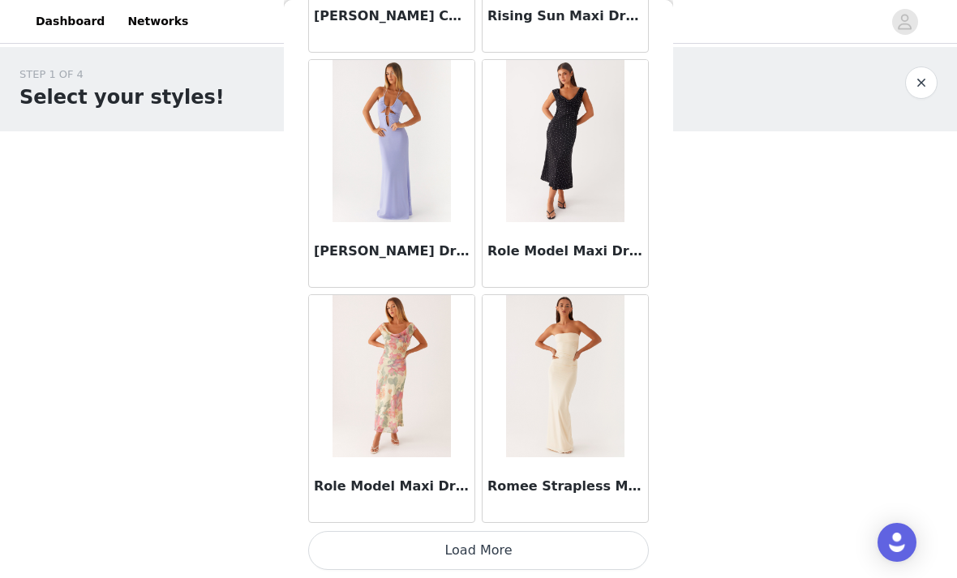
click at [570, 548] on button "Load More" at bounding box center [478, 550] width 341 height 39
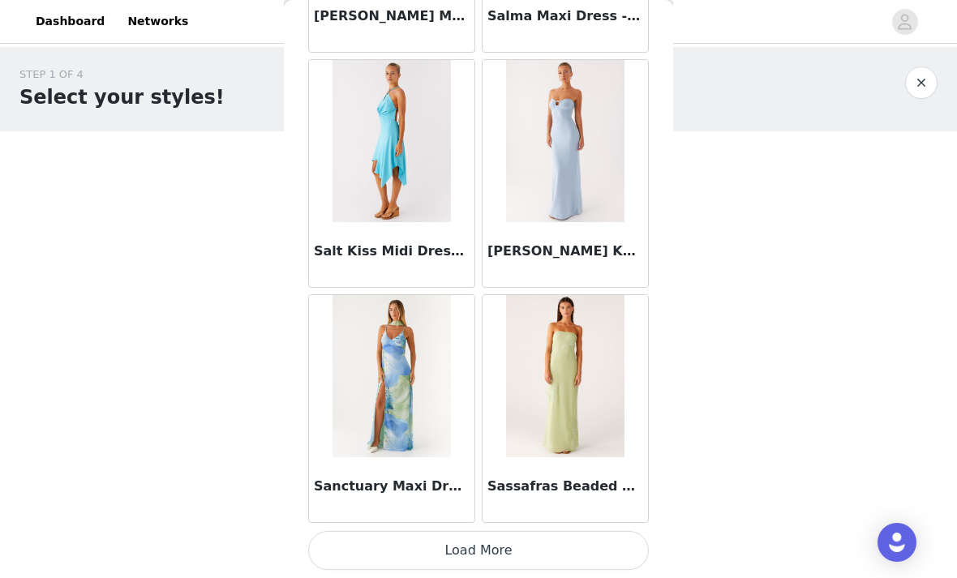
click at [586, 545] on button "Load More" at bounding box center [478, 550] width 341 height 39
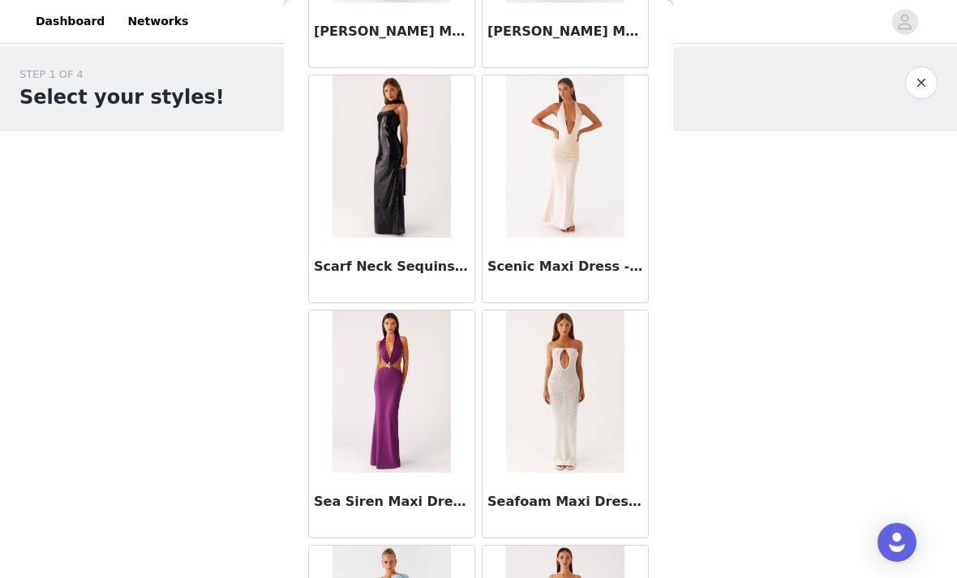
scroll to position [61400, 0]
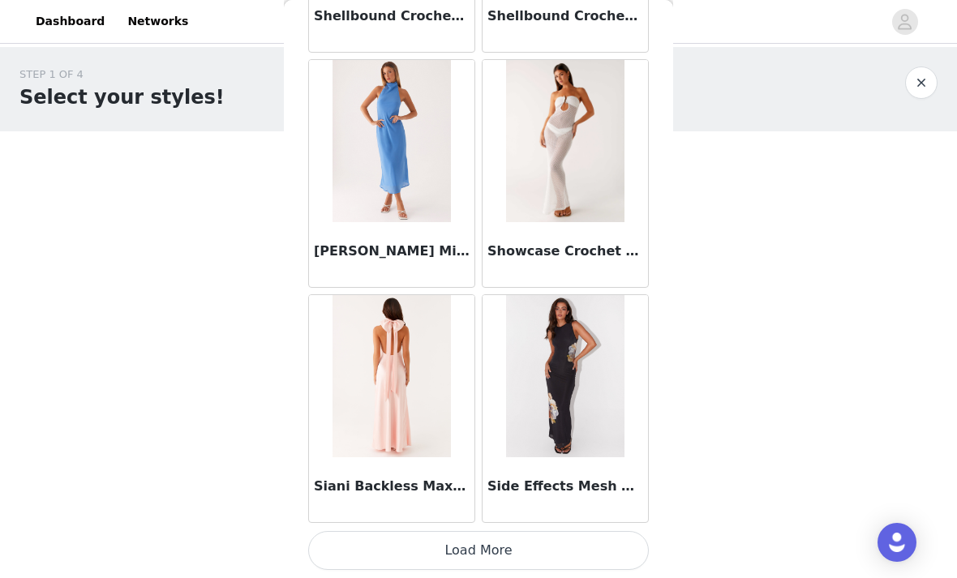
click at [601, 544] on button "Load More" at bounding box center [478, 550] width 341 height 39
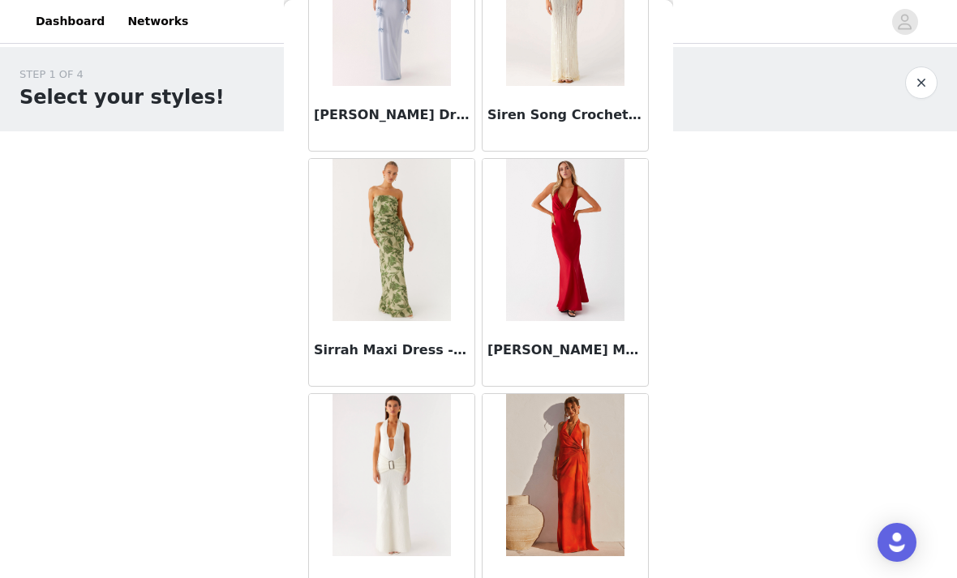
scroll to position [63898, 0]
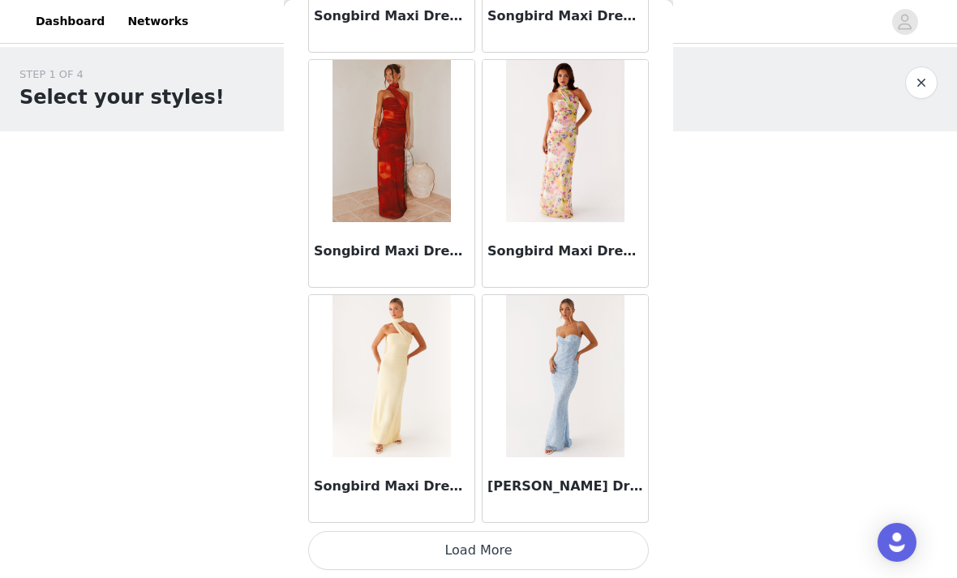
click at [607, 555] on button "Load More" at bounding box center [478, 550] width 341 height 39
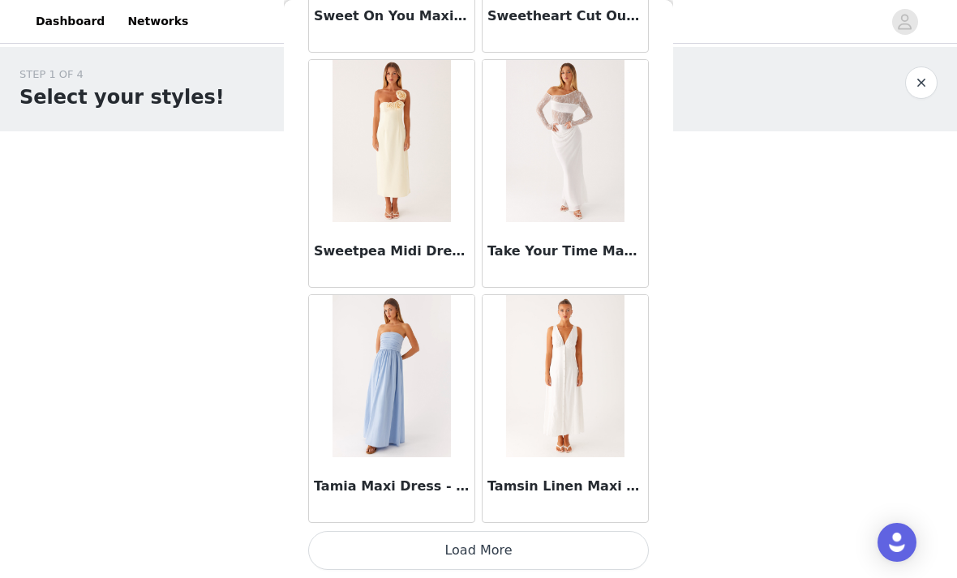
scroll to position [67756, 0]
click at [664, 527] on body "Dashboard Networks STEP 1 OF 4 Select your styles! You will receive 4 products.…" at bounding box center [478, 289] width 957 height 578
click at [610, 563] on button "Load More" at bounding box center [478, 550] width 341 height 39
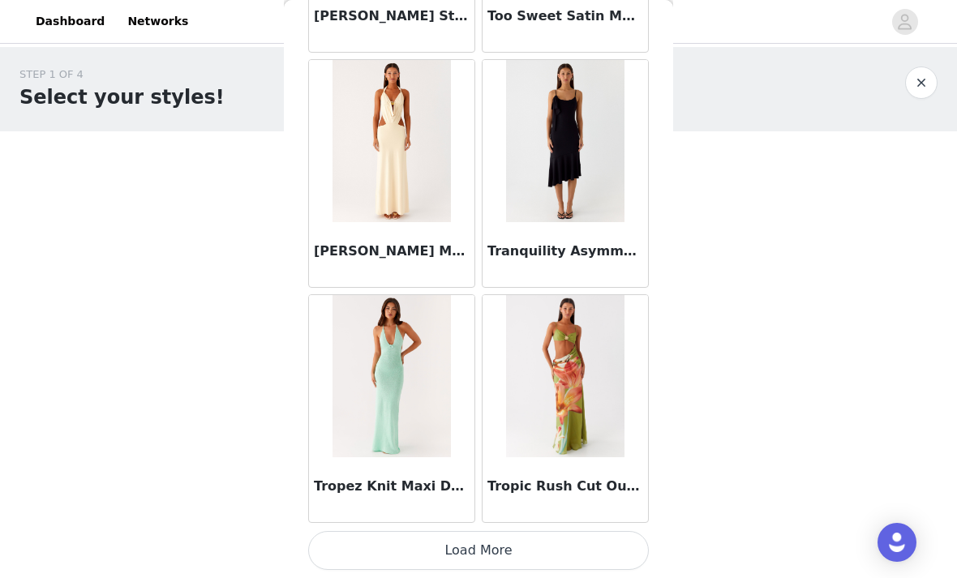
scroll to position [70108, 0]
click at [572, 549] on button "Load More" at bounding box center [478, 550] width 341 height 39
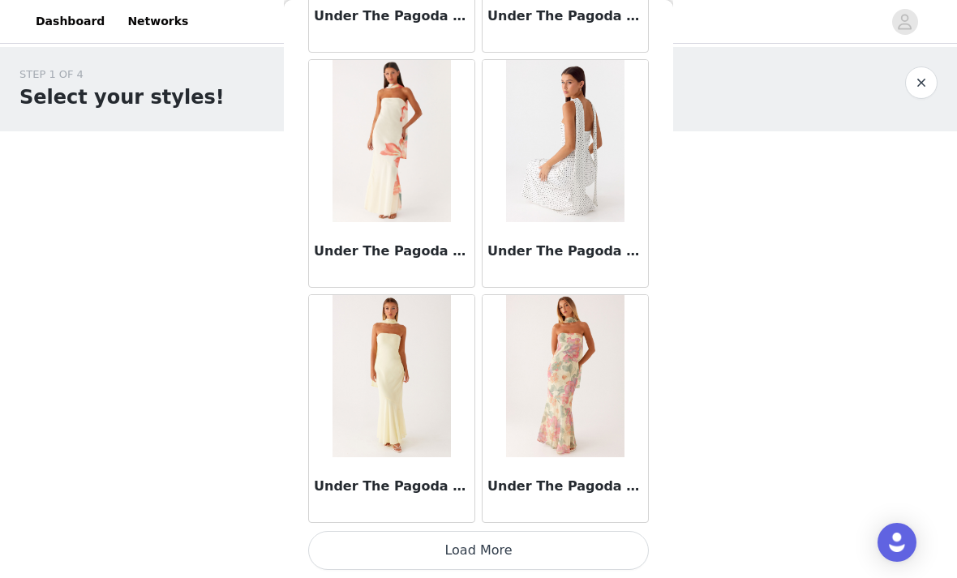
scroll to position [72460, 0]
click at [524, 567] on button "Load More" at bounding box center [478, 550] width 341 height 39
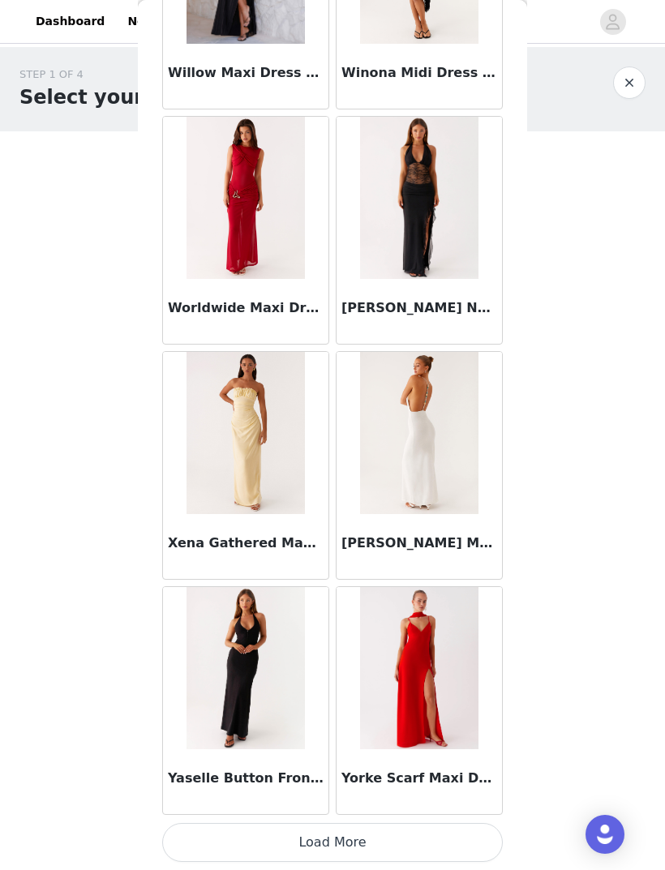
scroll to position [74520, 0]
click at [409, 851] on button "Load More" at bounding box center [332, 842] width 341 height 39
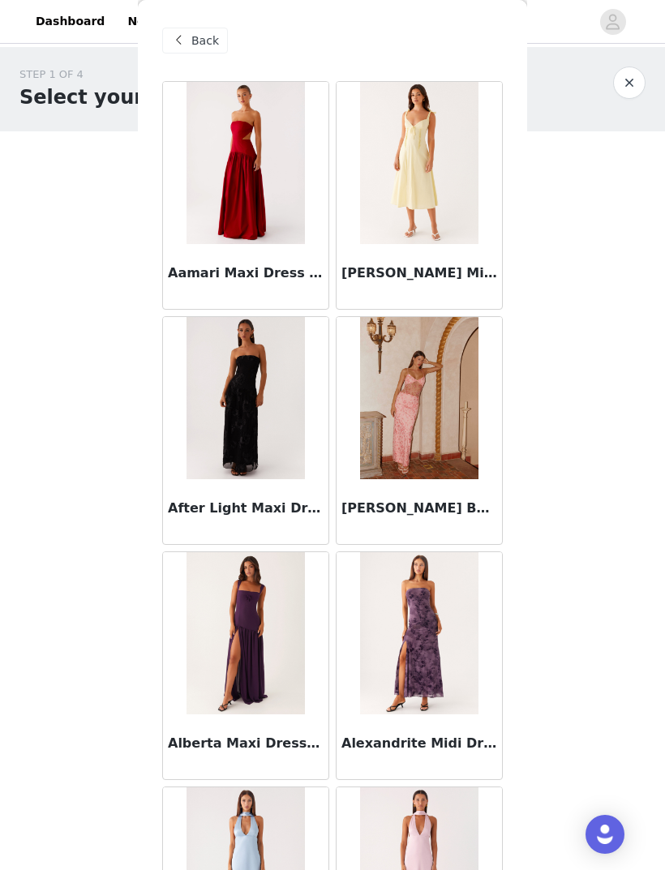
scroll to position [0, 0]
click at [197, 39] on span "Back" at bounding box center [205, 40] width 28 height 17
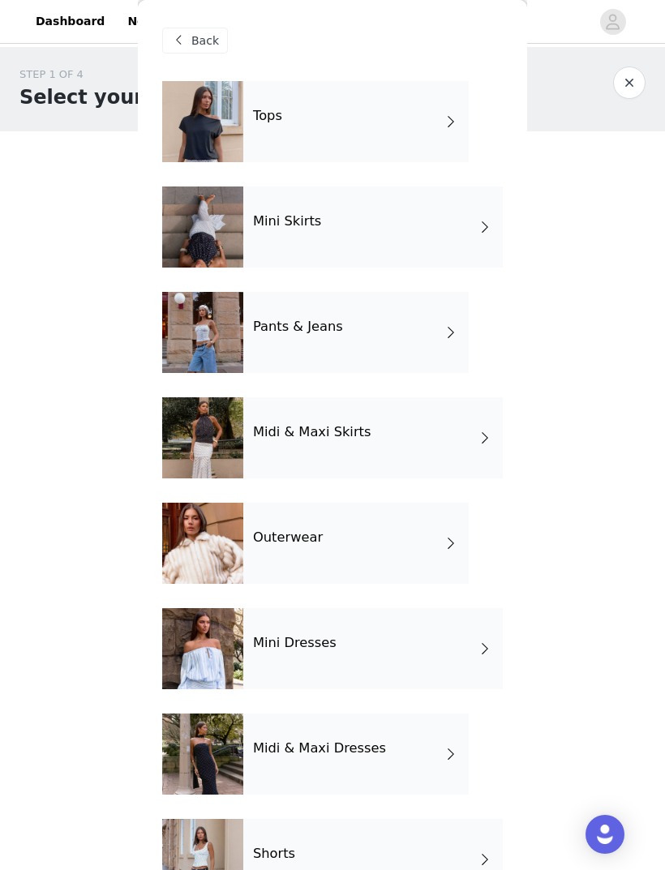
click at [365, 109] on div "Tops" at bounding box center [355, 121] width 225 height 81
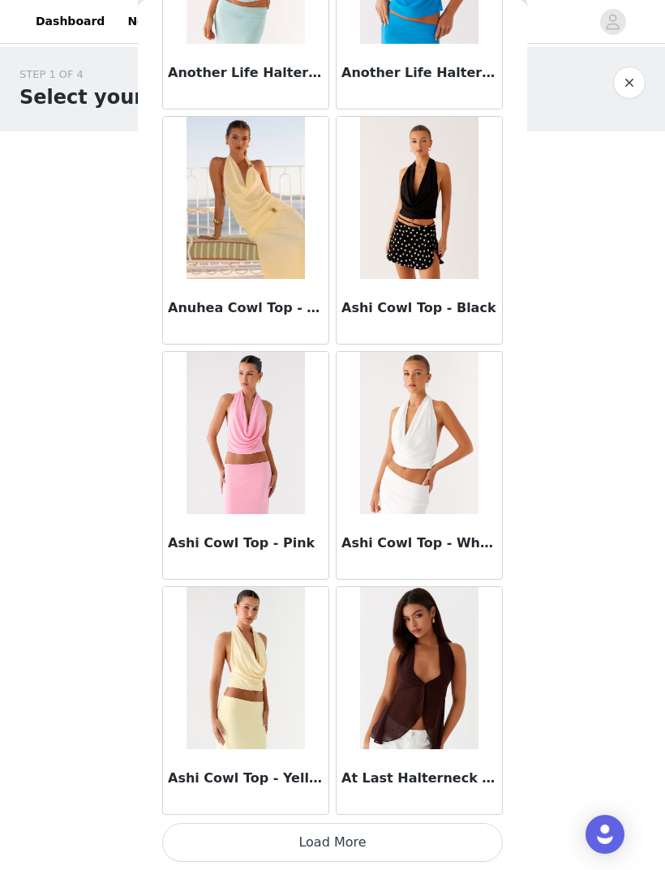
scroll to position [1611, 0]
click at [452, 846] on button "Load More" at bounding box center [332, 842] width 341 height 39
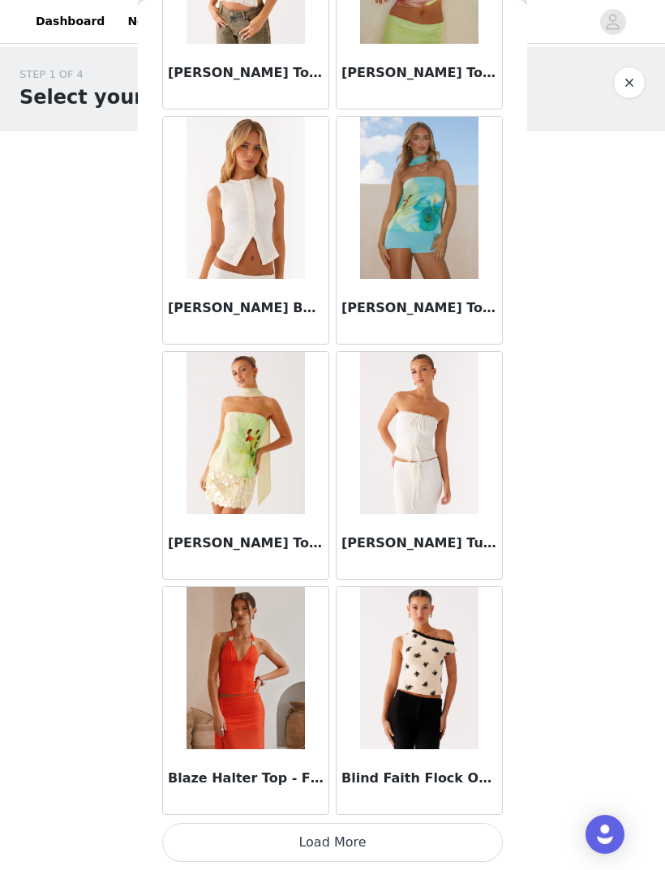
scroll to position [3963, 0]
click at [470, 834] on button "Load More" at bounding box center [332, 842] width 341 height 39
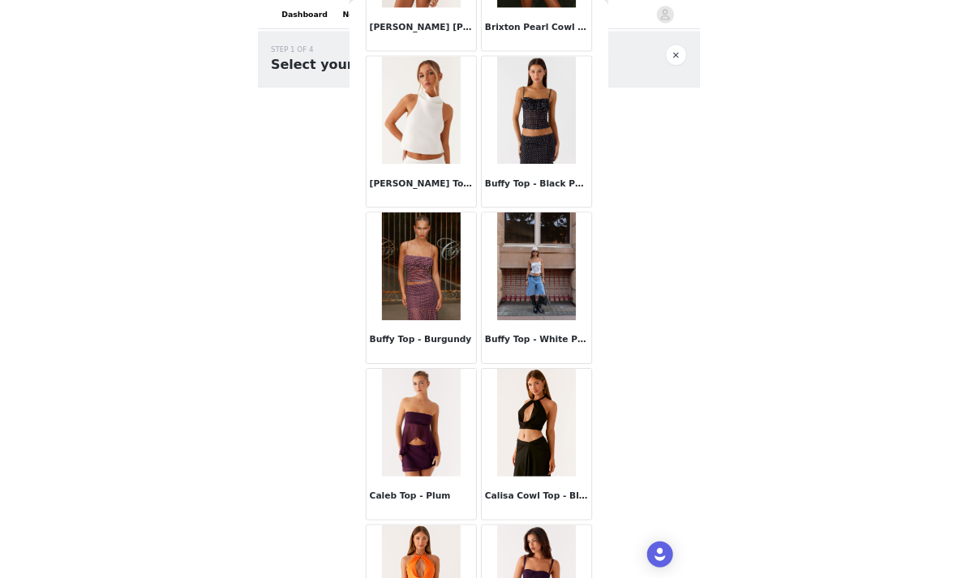
scroll to position [6116, 0]
